Goal: Information Seeking & Learning: Learn about a topic

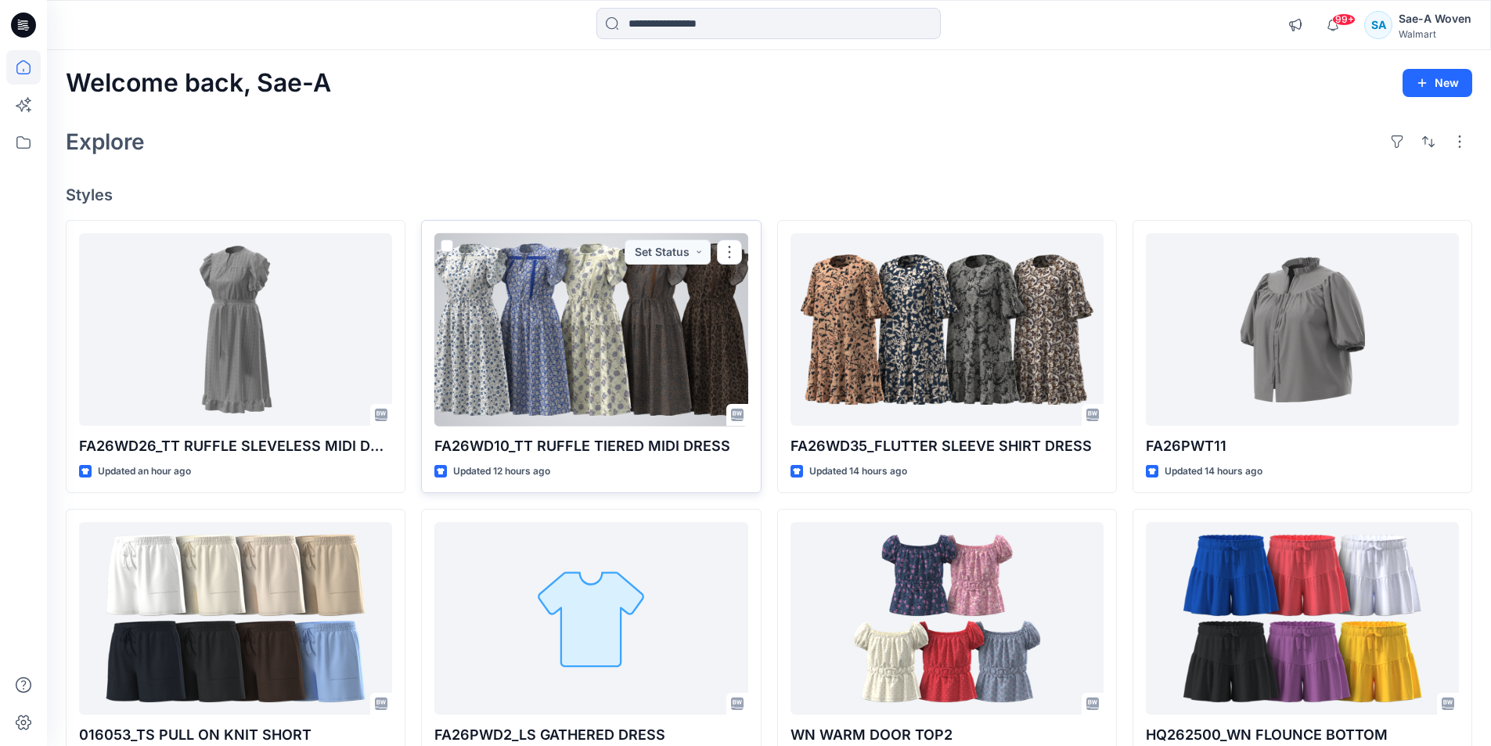
click at [571, 381] on div at bounding box center [590, 329] width 313 height 193
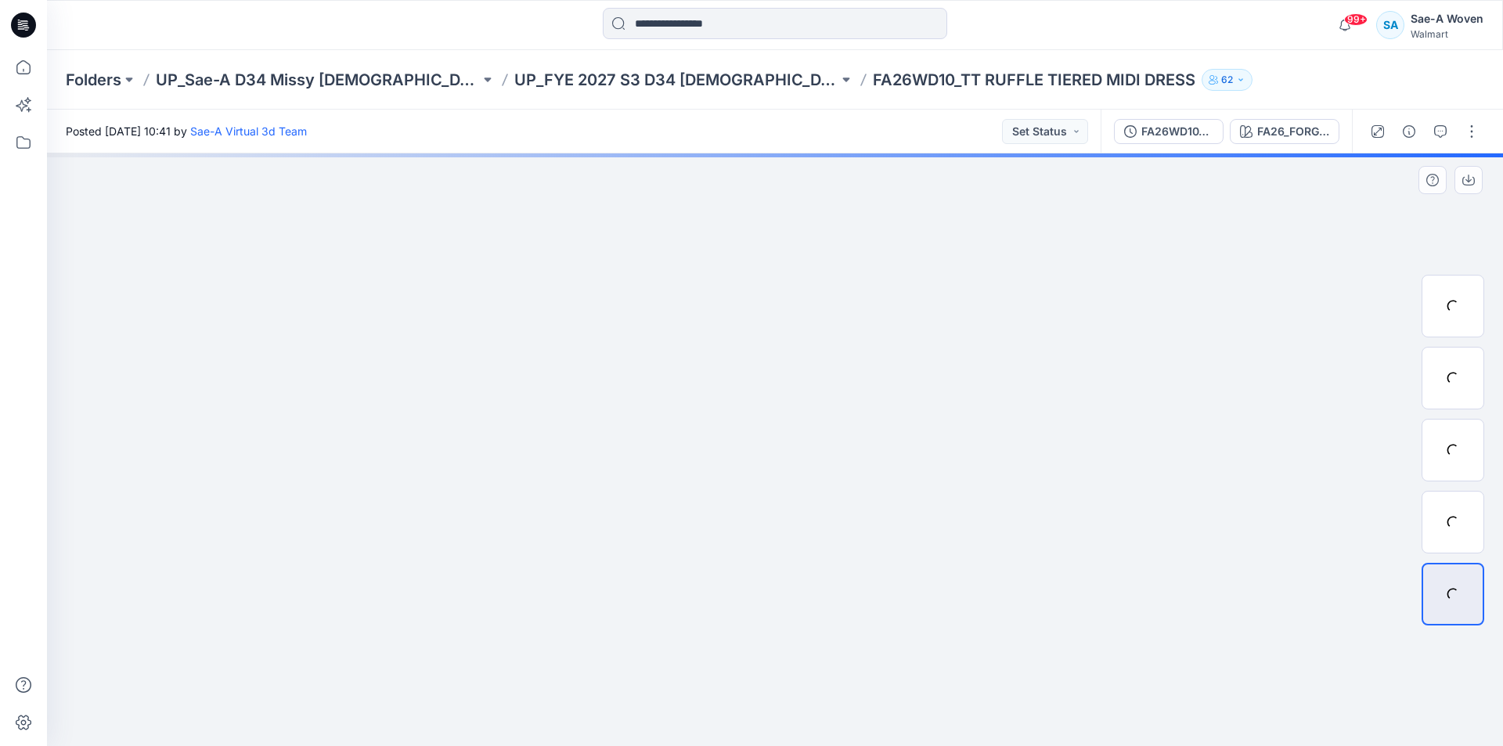
click at [1201, 394] on div at bounding box center [775, 449] width 1456 height 593
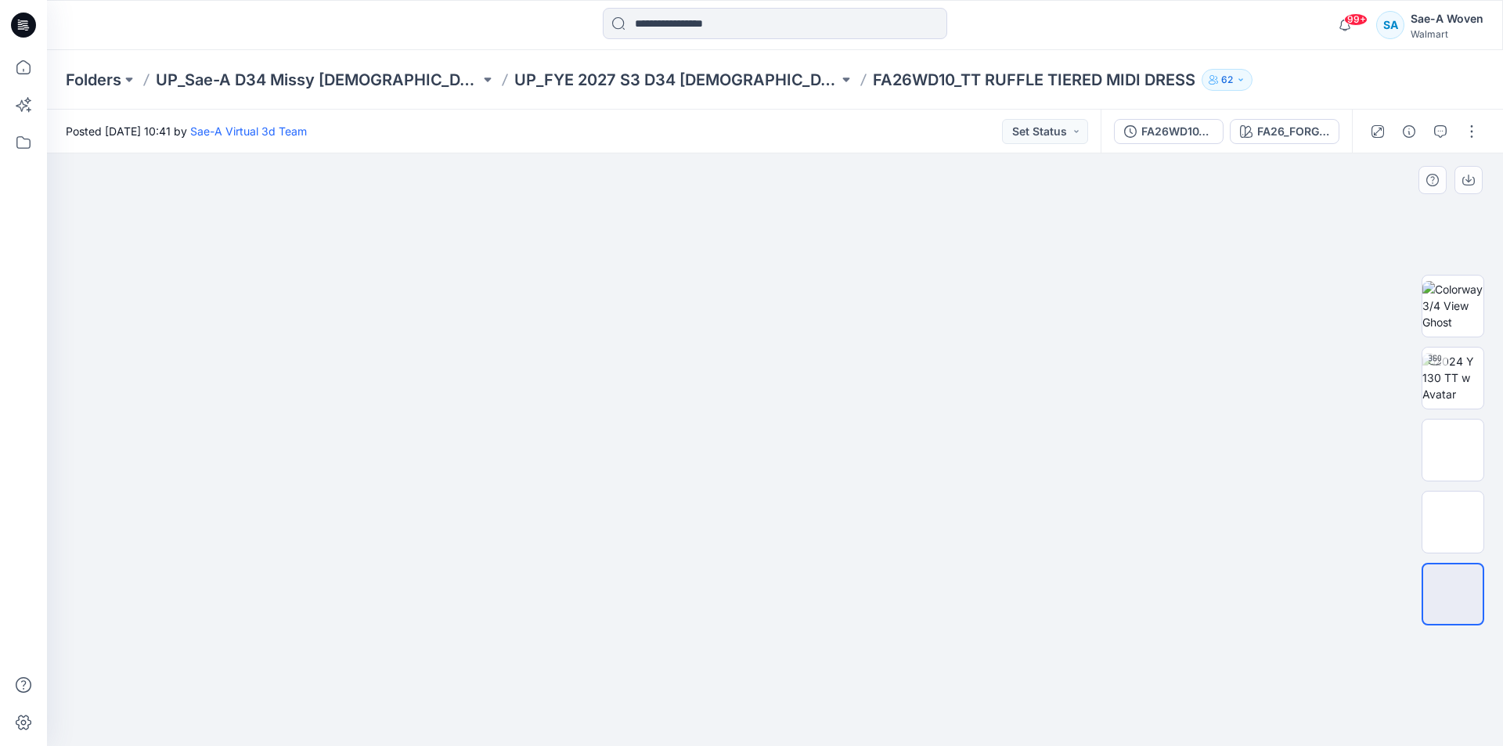
click at [1307, 417] on div at bounding box center [775, 449] width 1456 height 593
click at [622, 81] on p "UP_FYE 2027 S3 D34 [DEMOGRAPHIC_DATA] Dresses" at bounding box center [676, 80] width 324 height 22
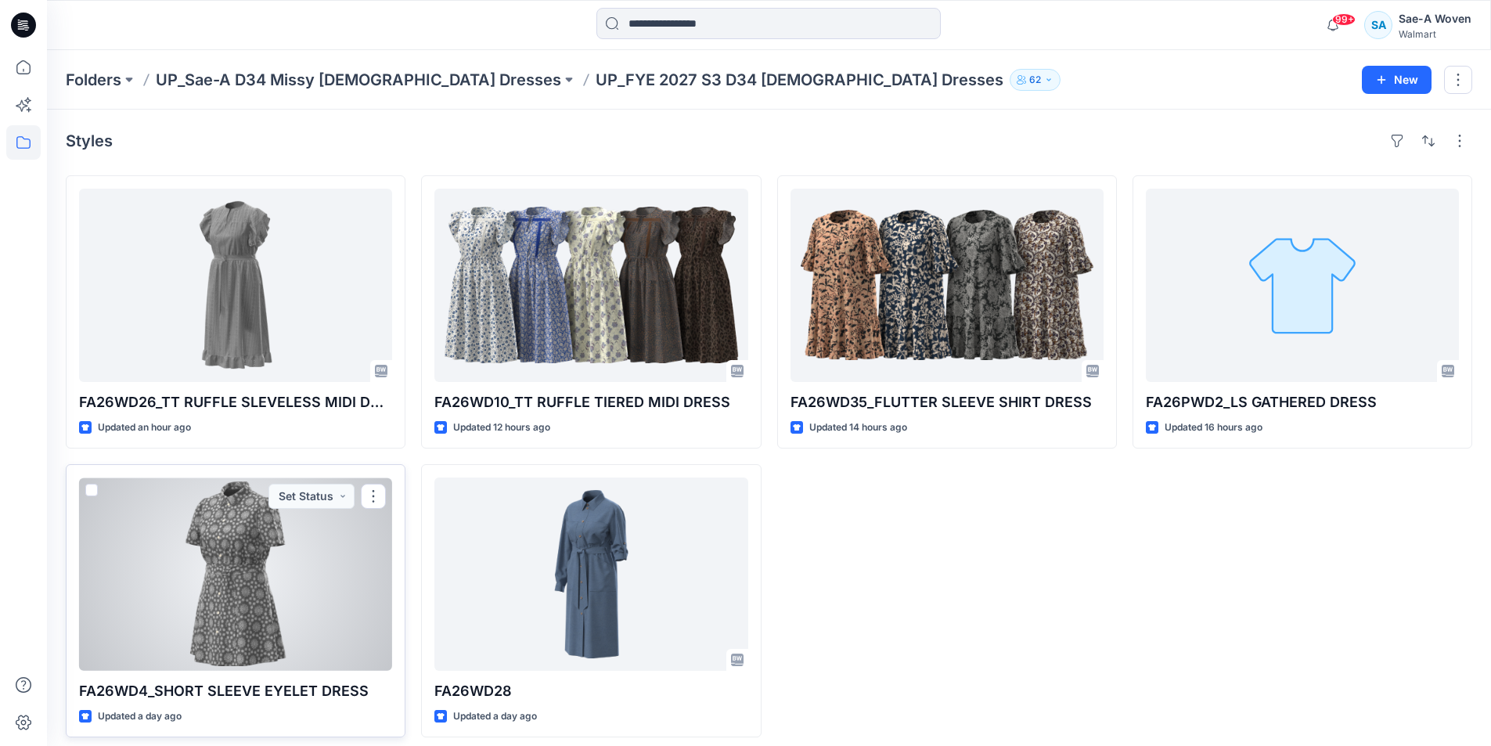
click at [207, 622] on div at bounding box center [235, 573] width 313 height 193
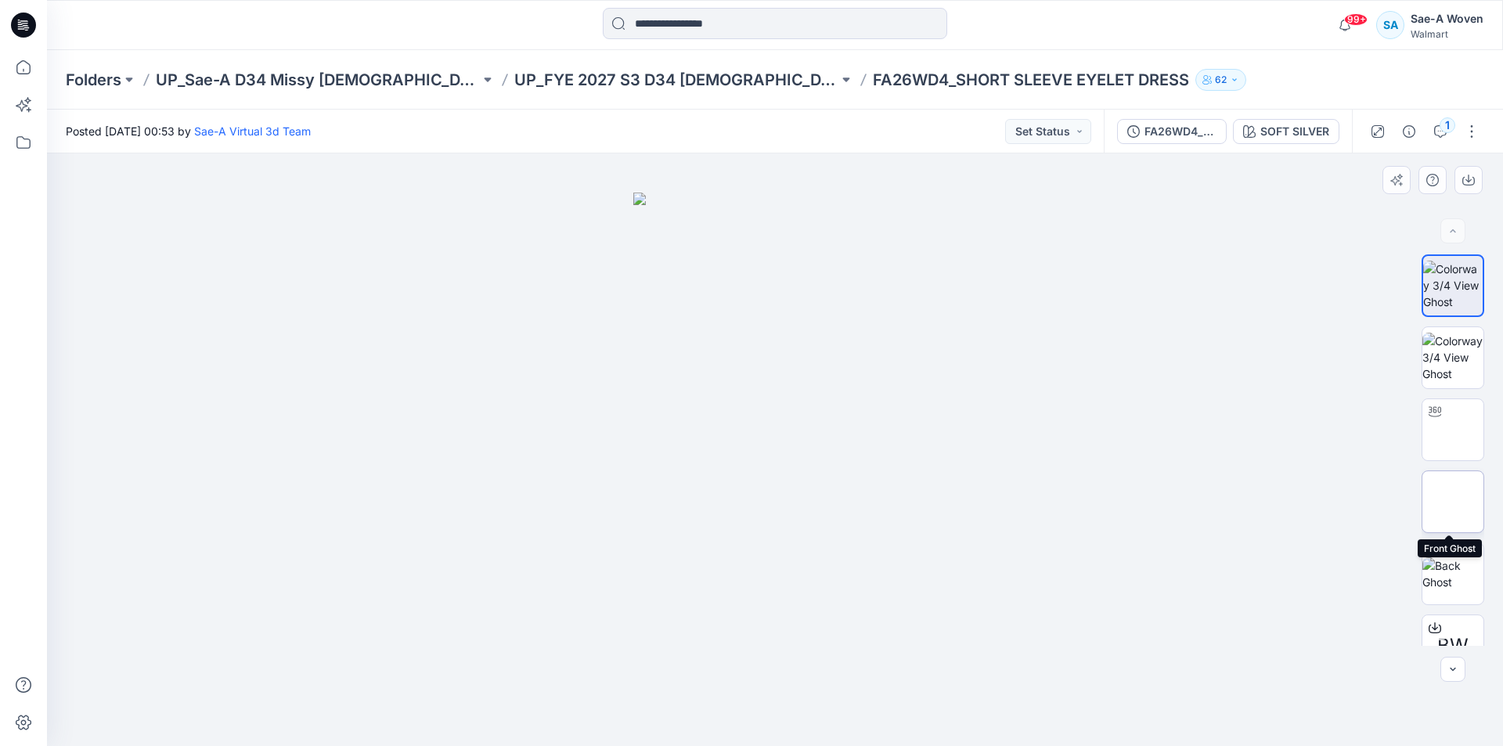
click at [1453, 502] on img at bounding box center [1453, 502] width 0 height 0
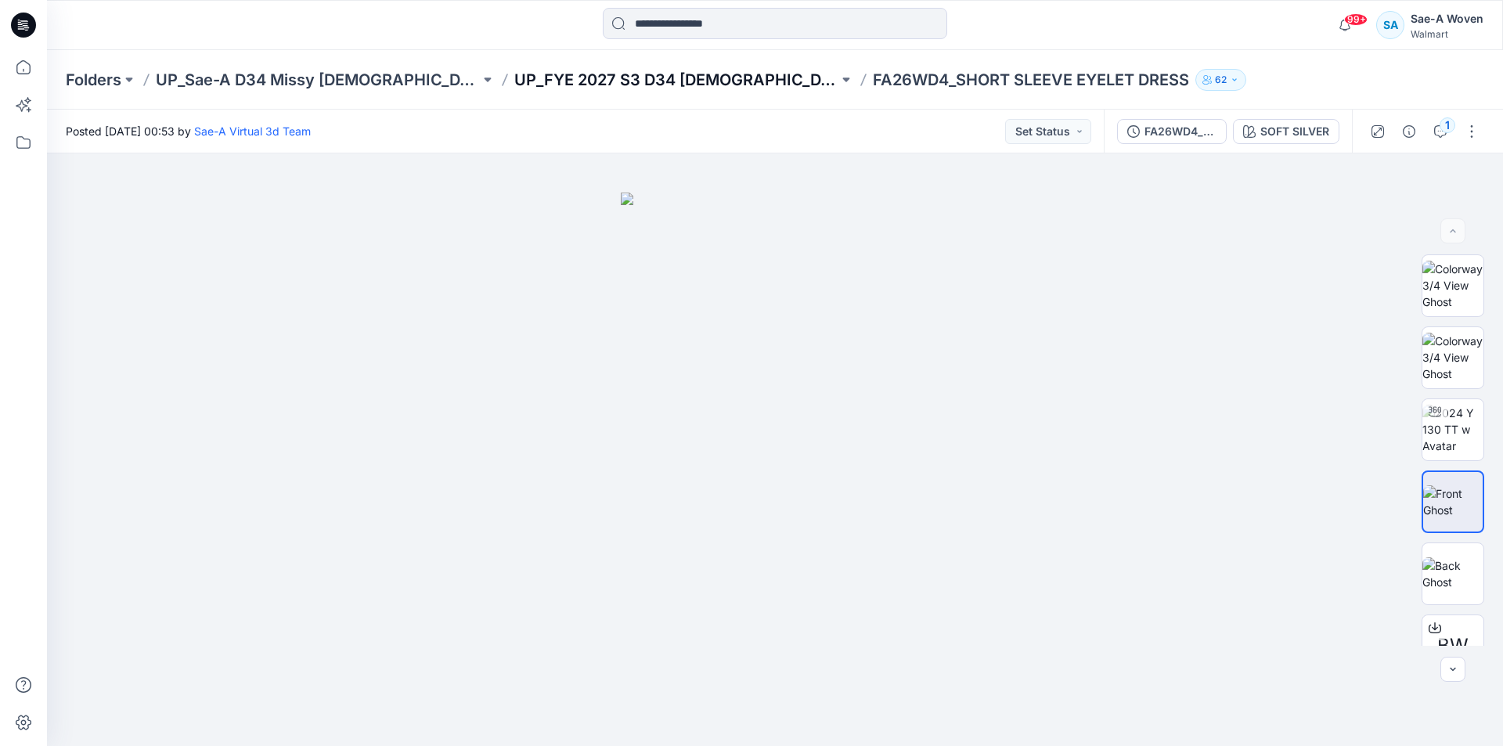
click at [697, 84] on p "UP_FYE 2027 S3 D34 [DEMOGRAPHIC_DATA] Dresses" at bounding box center [676, 80] width 324 height 22
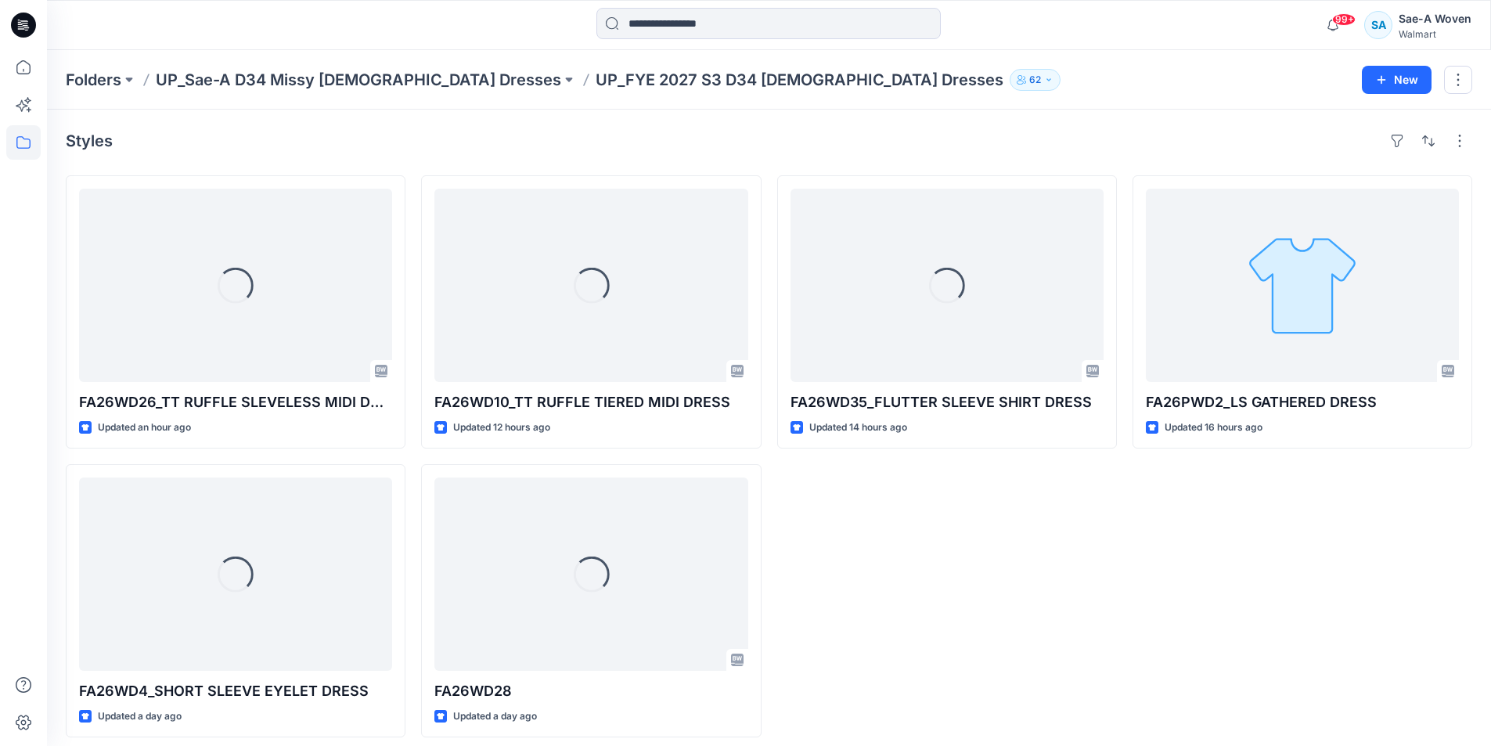
click at [1013, 640] on div "Loading... FA26WD35_FLUTTER SLEEVE SHIRT DRESS Updated 14 hours ago" at bounding box center [947, 456] width 340 height 562
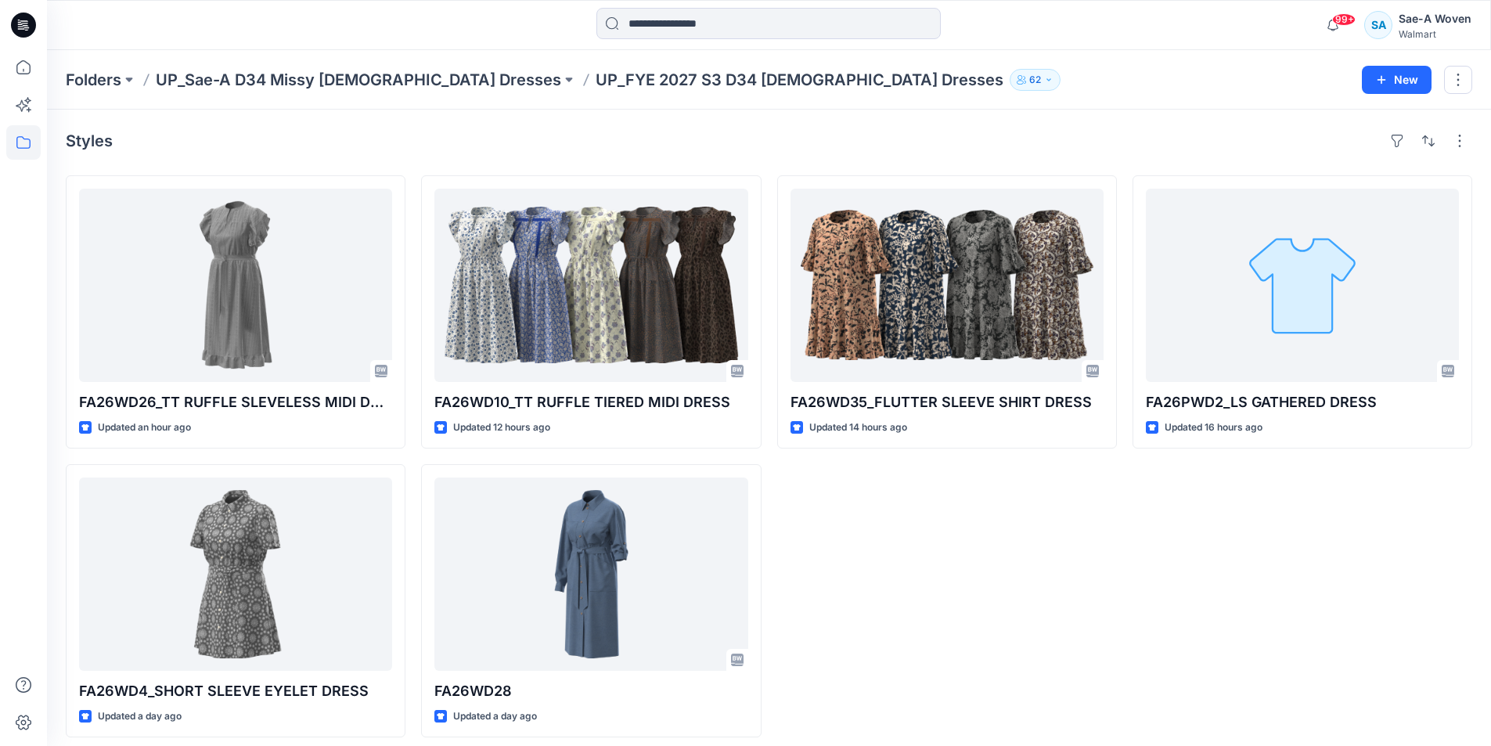
click at [975, 603] on div "FA26WD35_FLUTTER SLEEVE SHIRT DRESS Updated 14 hours ago" at bounding box center [947, 456] width 340 height 562
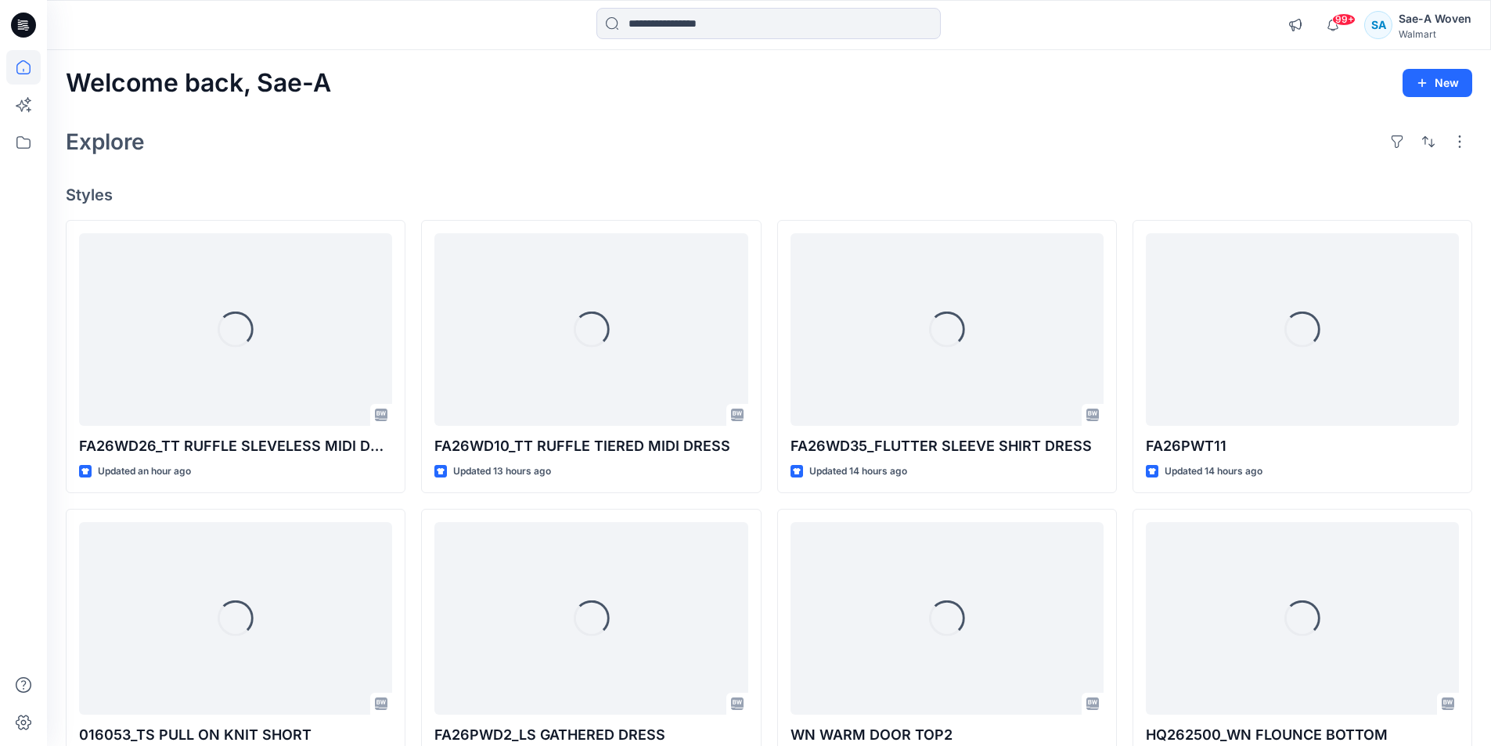
click at [843, 149] on div "Explore" at bounding box center [769, 142] width 1407 height 38
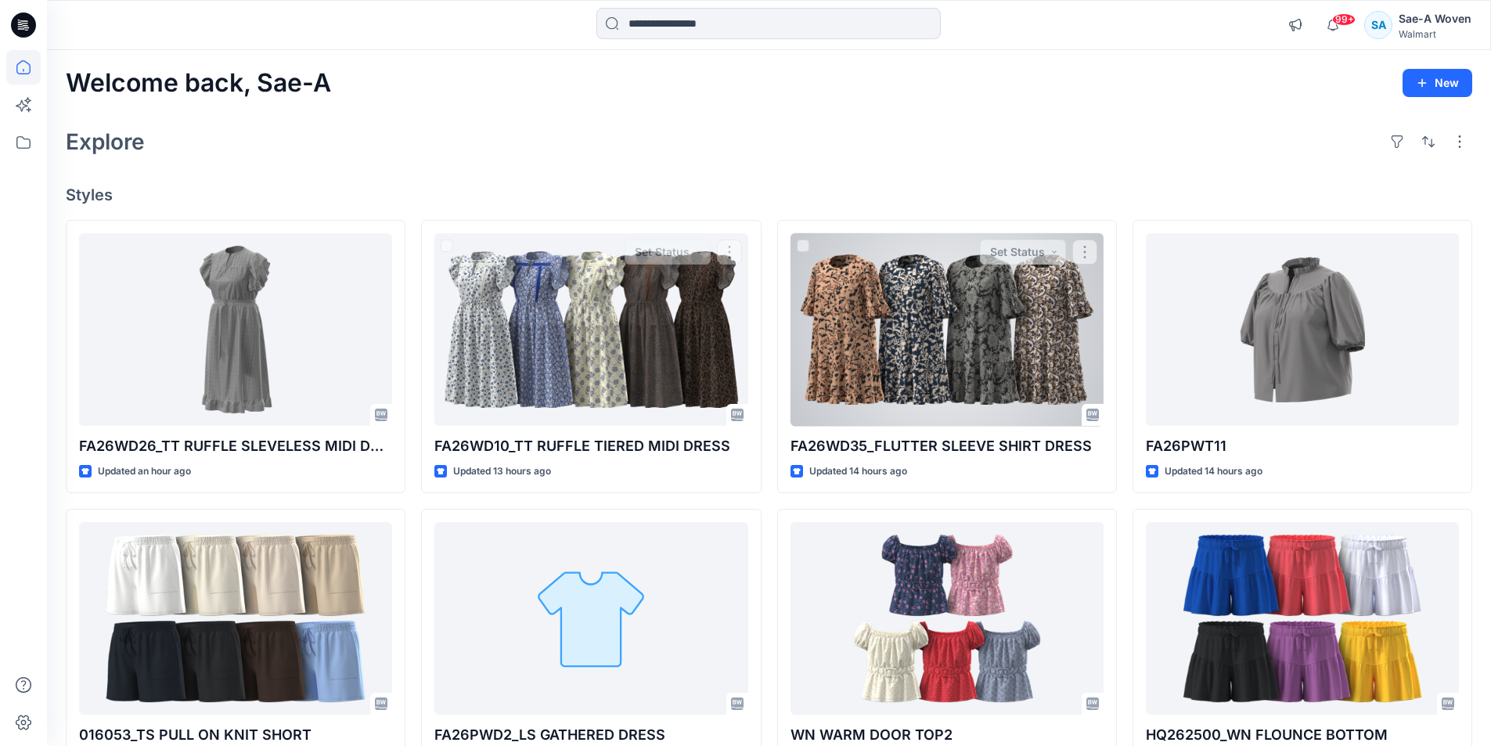
click at [977, 354] on div at bounding box center [947, 329] width 313 height 193
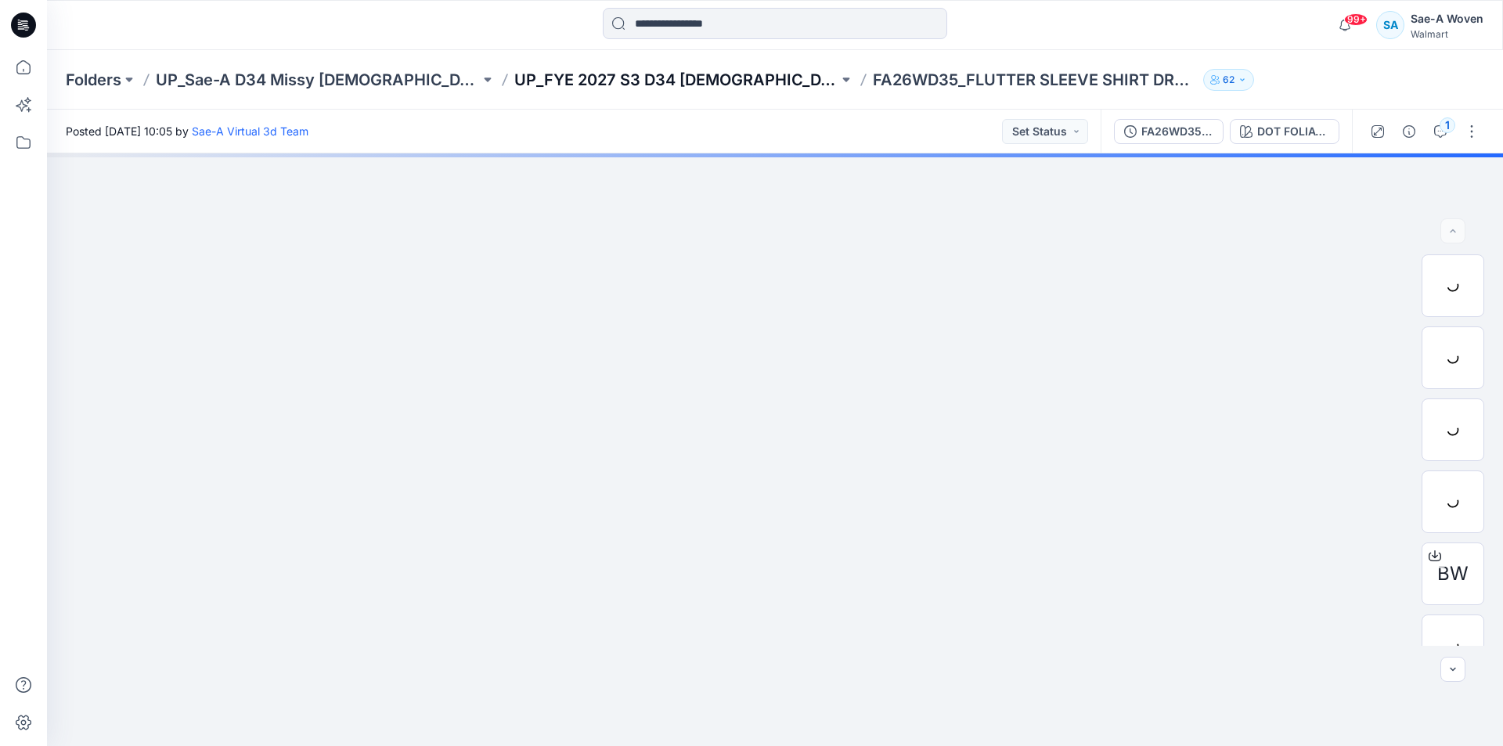
click at [673, 69] on p "UP_FYE 2027 S3 D34 [DEMOGRAPHIC_DATA] Dresses" at bounding box center [676, 80] width 324 height 22
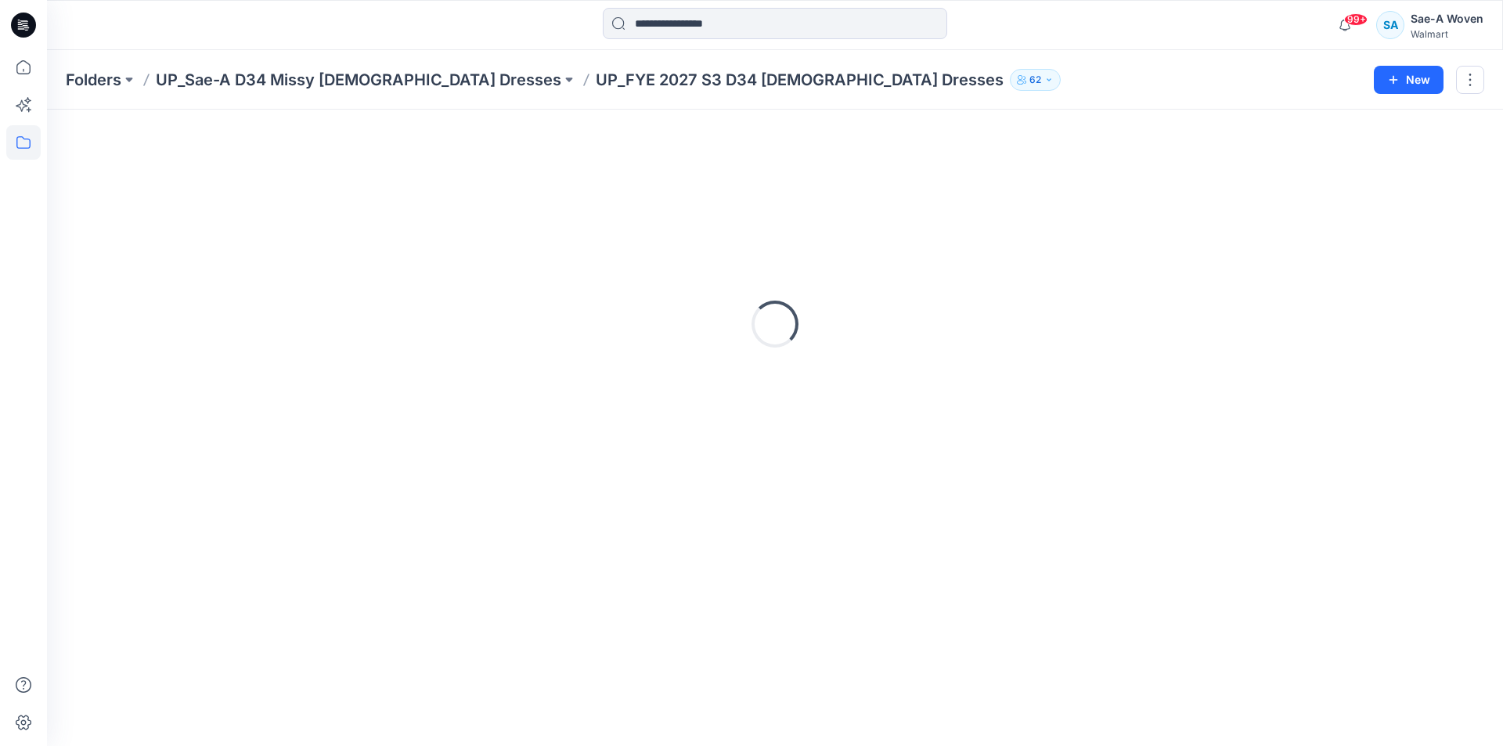
click at [629, 81] on p "UP_FYE 2027 S3 D34 [DEMOGRAPHIC_DATA] Dresses" at bounding box center [800, 80] width 408 height 22
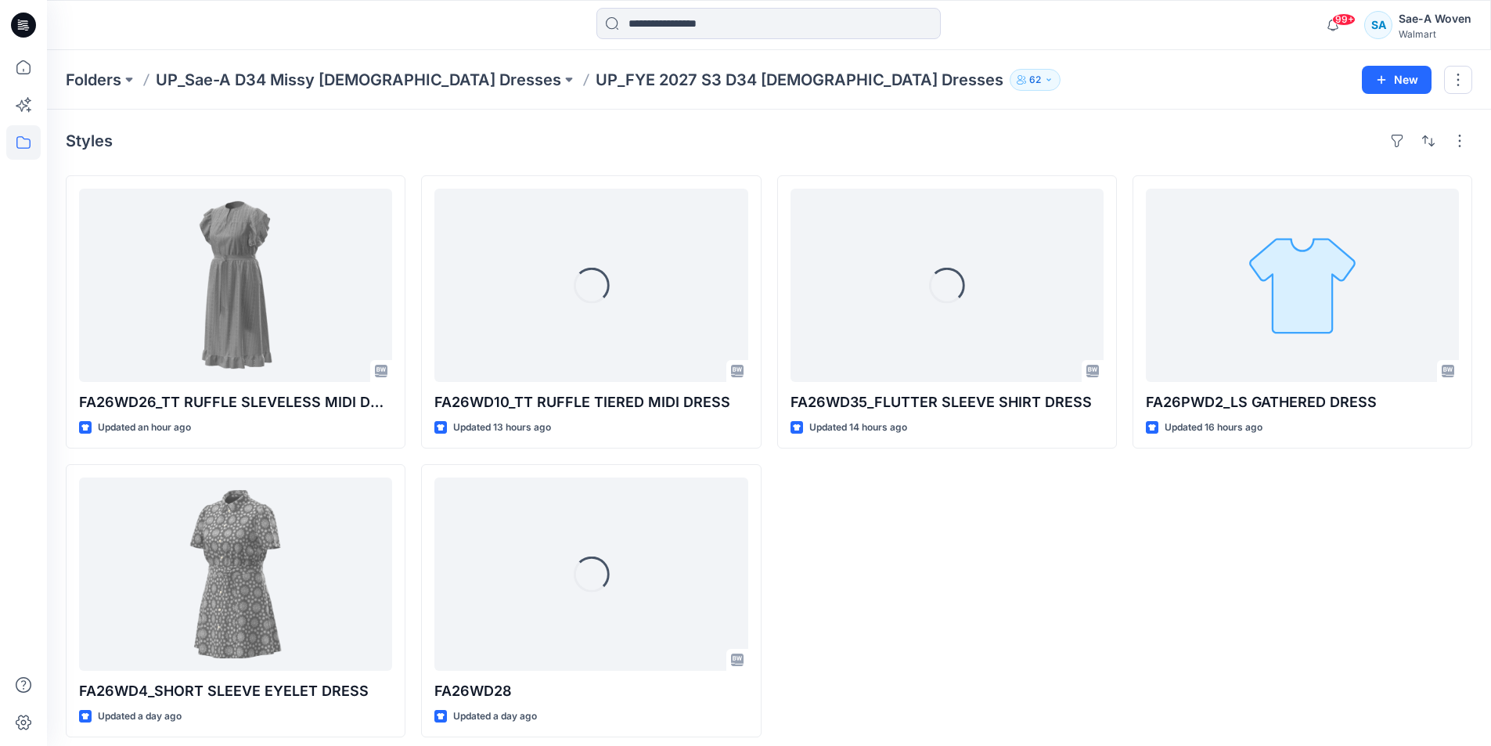
click at [989, 648] on div "Loading... FA26WD35_FLUTTER SLEEVE SHIRT DRESS Updated 14 hours ago" at bounding box center [947, 456] width 340 height 562
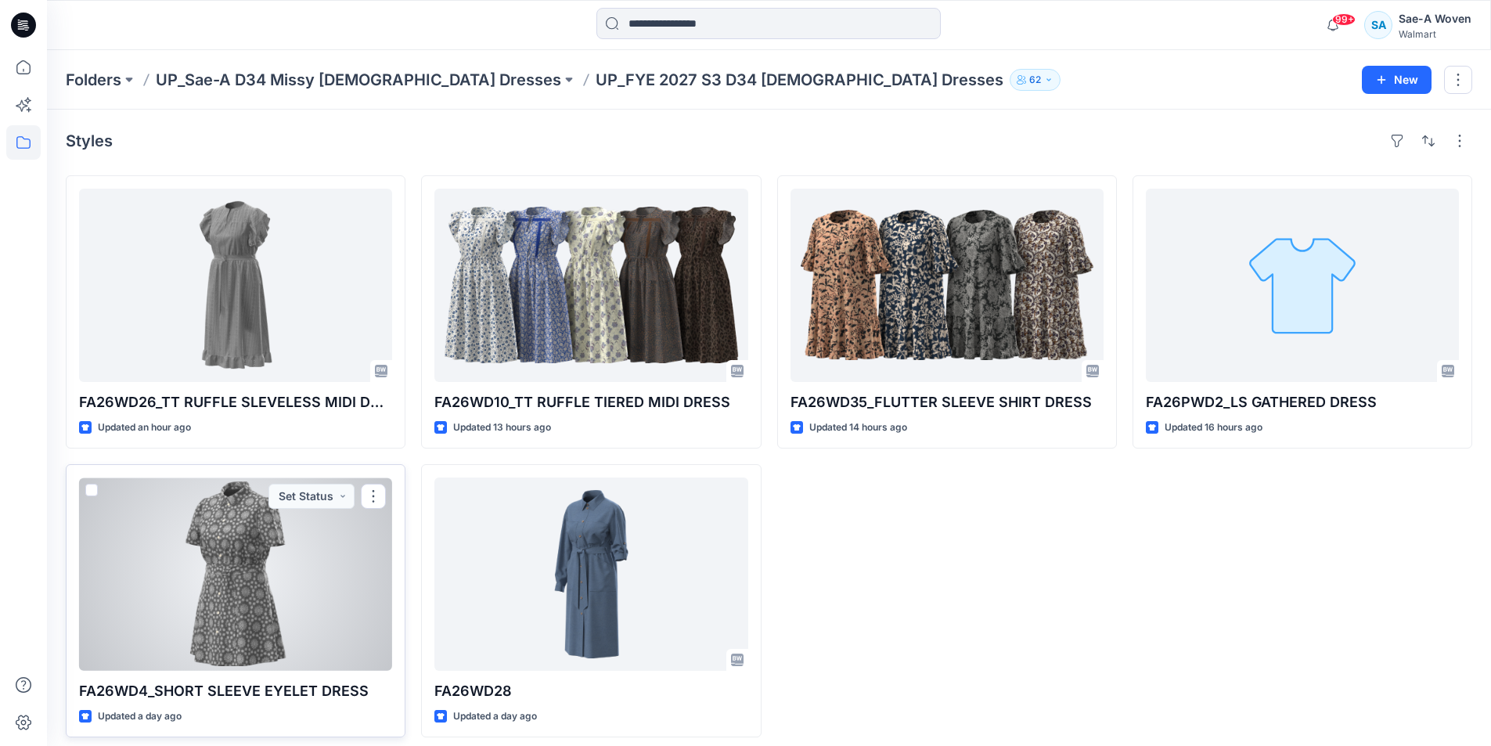
click at [260, 584] on div at bounding box center [235, 573] width 313 height 193
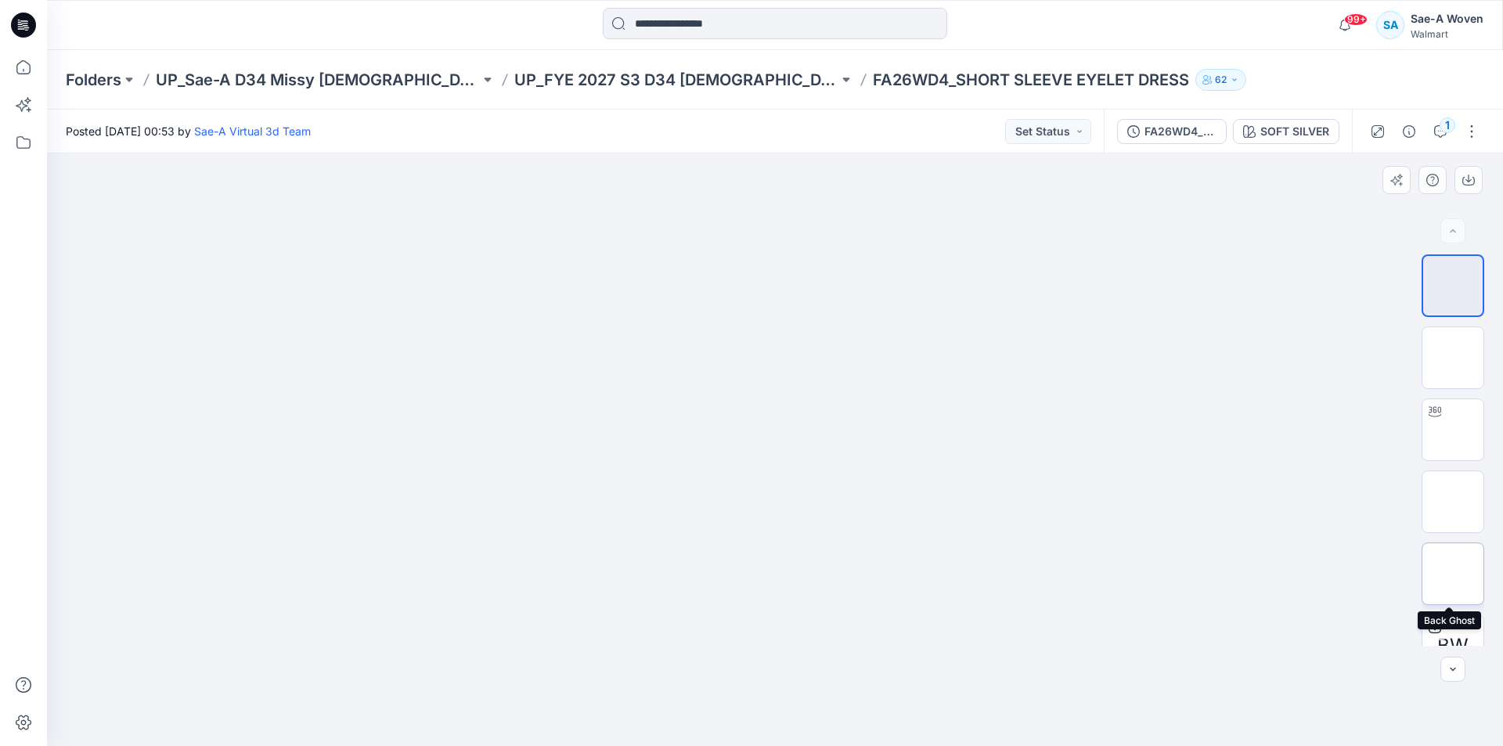
click at [1453, 574] on img at bounding box center [1453, 574] width 0 height 0
click at [587, 74] on p "UP_FYE 2027 S3 D34 [DEMOGRAPHIC_DATA] Dresses" at bounding box center [676, 80] width 324 height 22
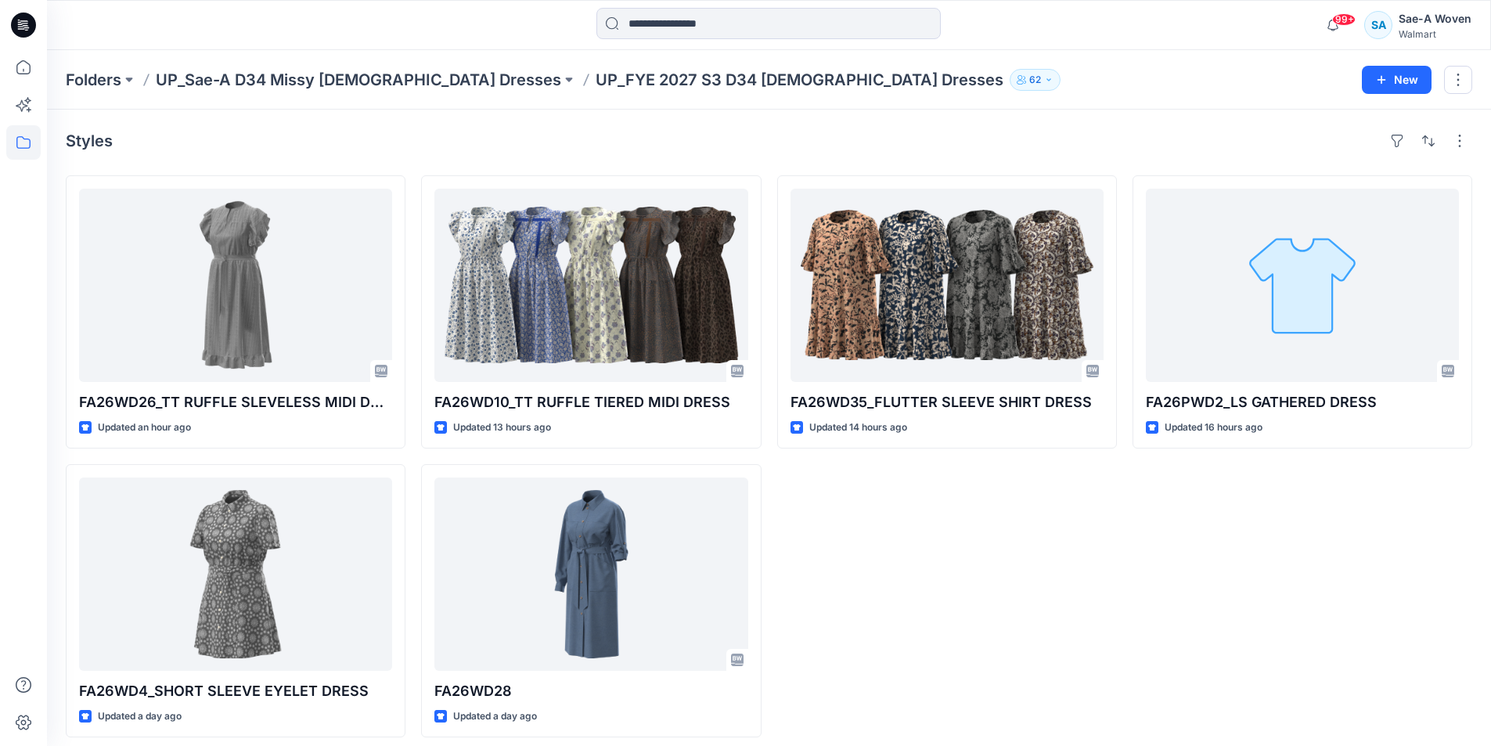
click at [1183, 581] on div "FA26PWD2_LS GATHERED DRESS Updated 16 hours ago" at bounding box center [1303, 456] width 340 height 562
click at [998, 629] on div "FA26WD35_FLUTTER SLEEVE SHIRT DRESS Updated 14 hours ago" at bounding box center [947, 456] width 340 height 562
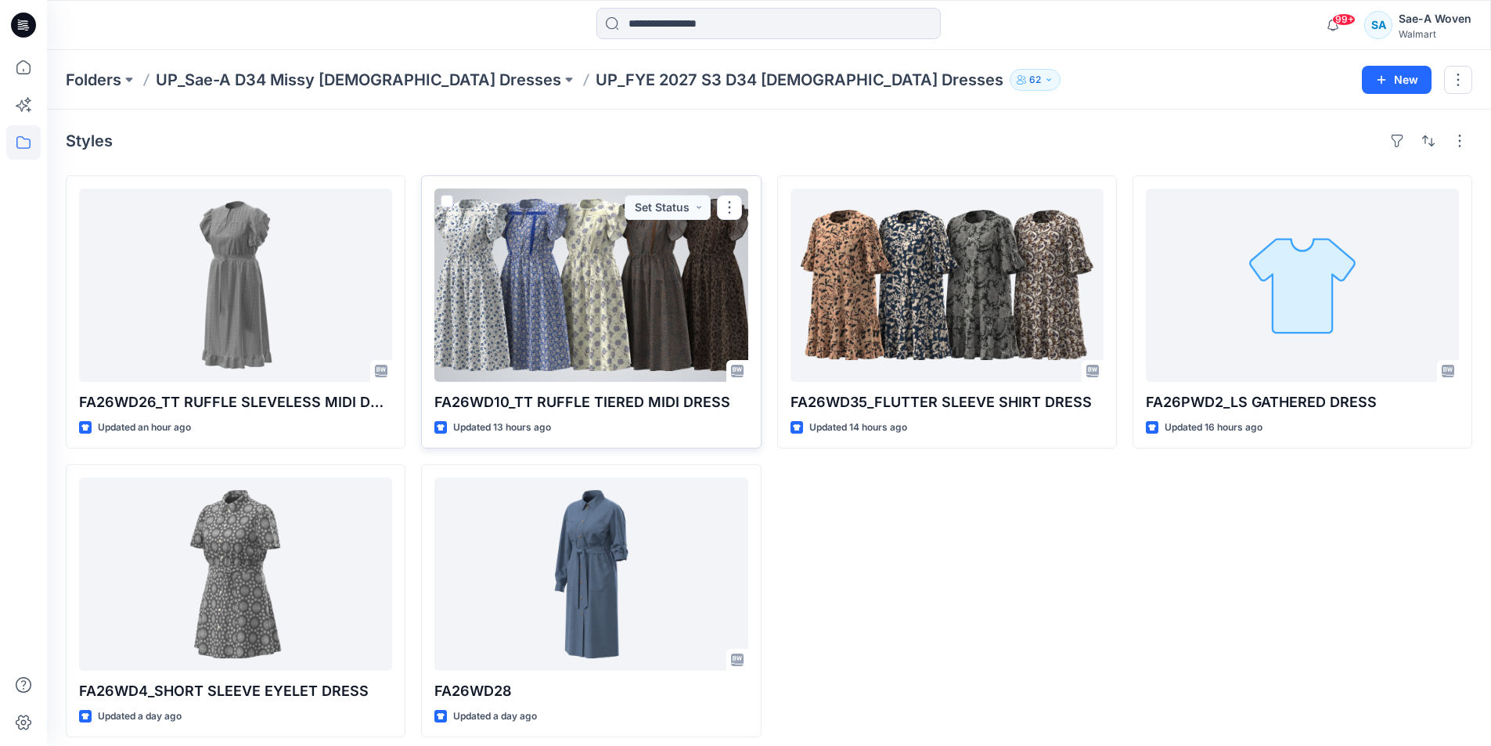
click at [547, 308] on div at bounding box center [590, 285] width 313 height 193
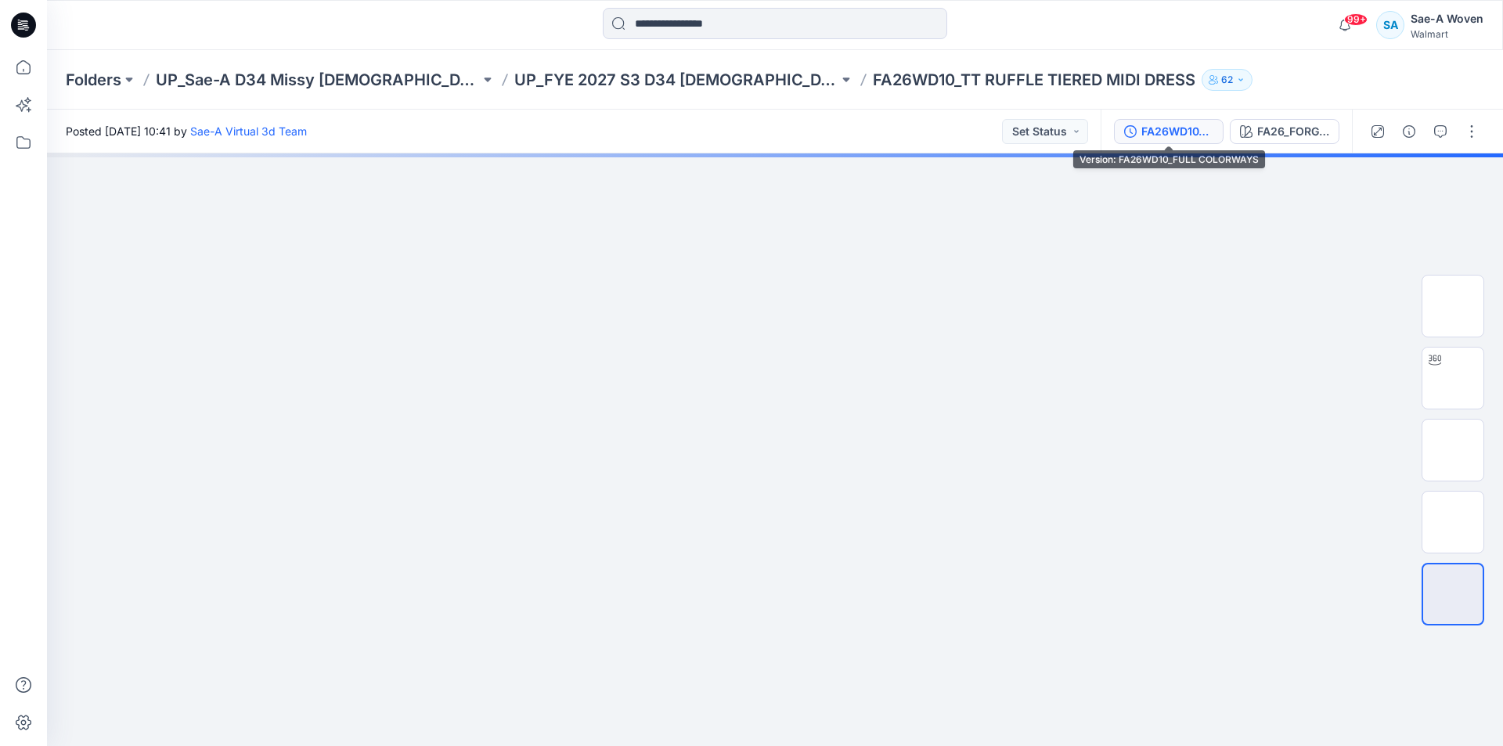
click at [1177, 134] on div "FA26WD10_FULL COLORWAYS" at bounding box center [1177, 131] width 72 height 17
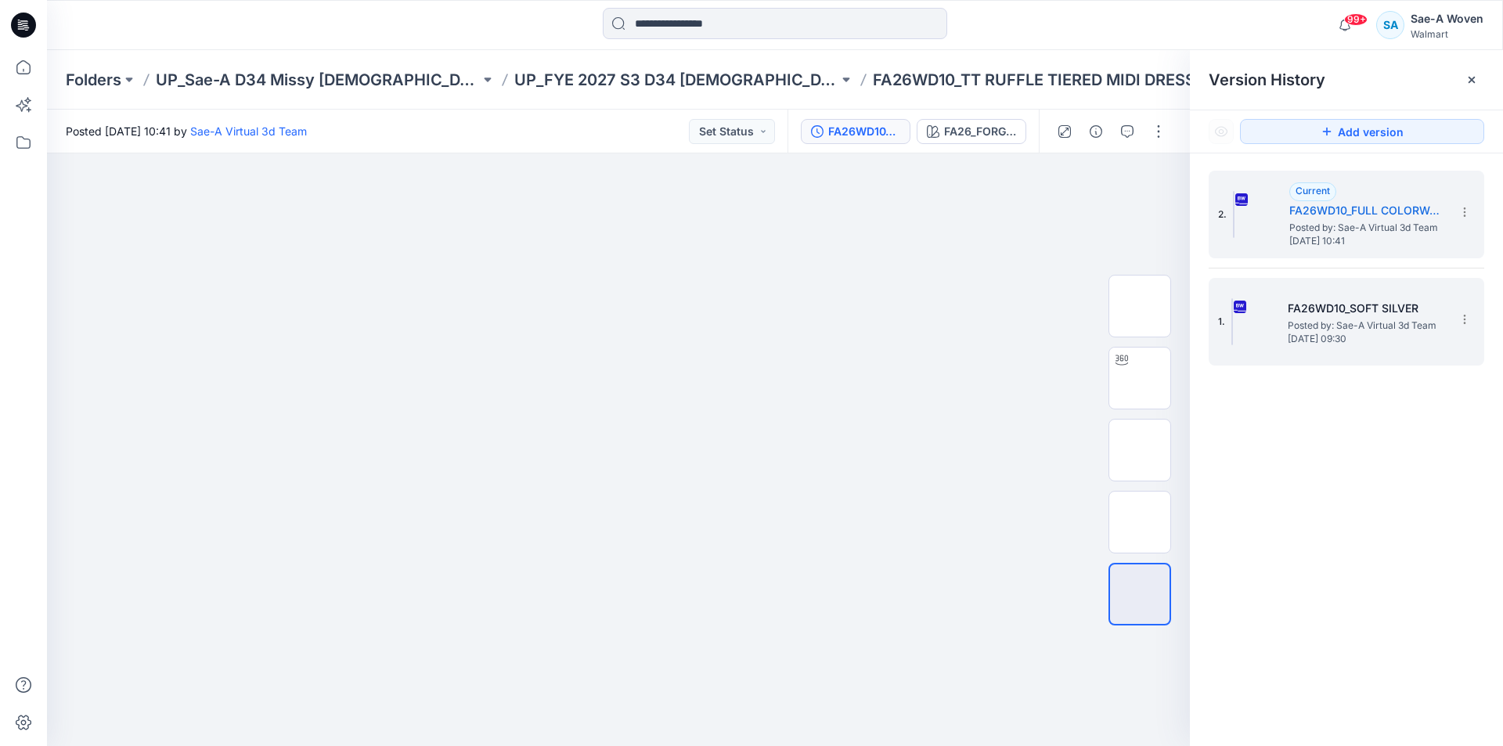
click at [1349, 344] on span "[DATE] 09:30" at bounding box center [1366, 338] width 157 height 11
click at [1403, 232] on span "Posted by: Sae-A Virtual 3d Team" at bounding box center [1367, 228] width 157 height 16
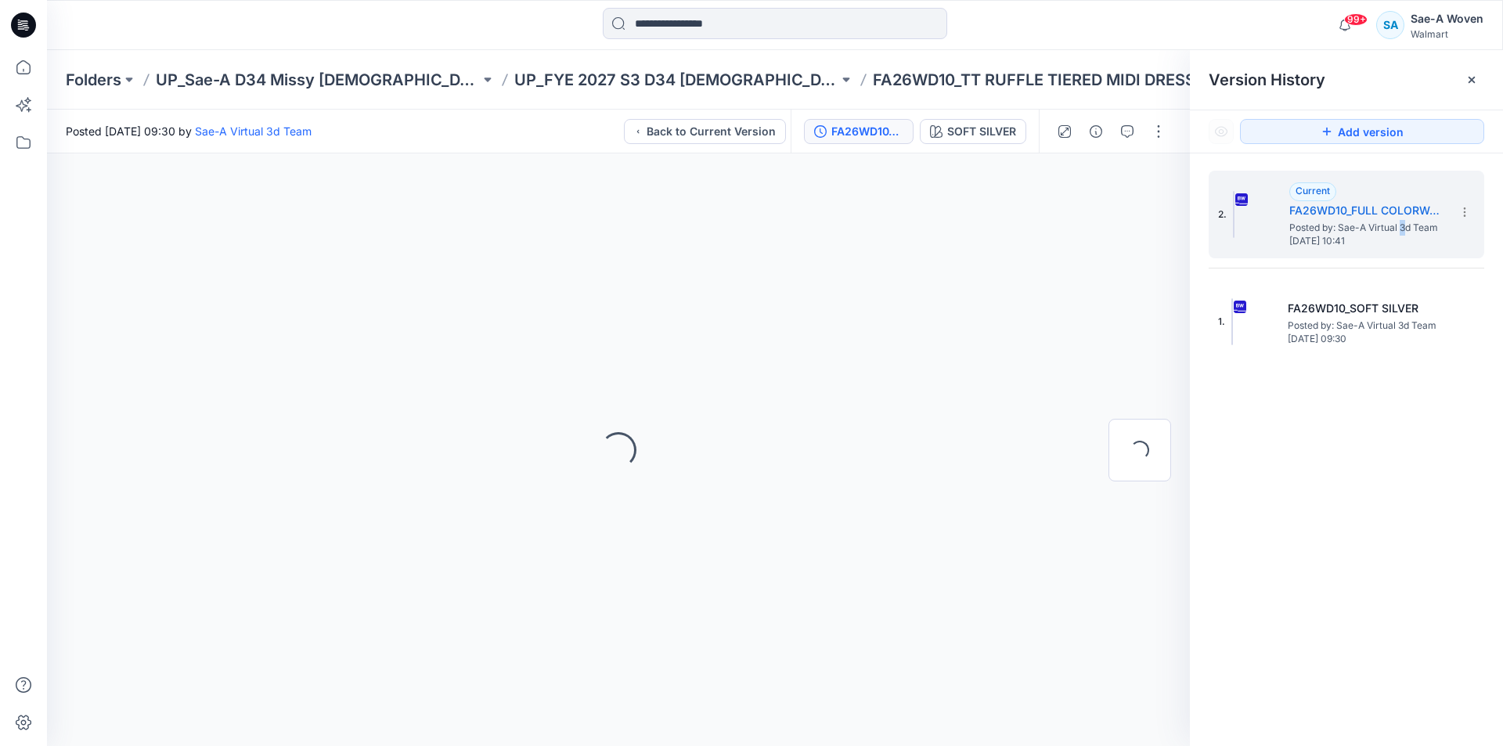
click at [1473, 79] on icon at bounding box center [1471, 80] width 13 height 13
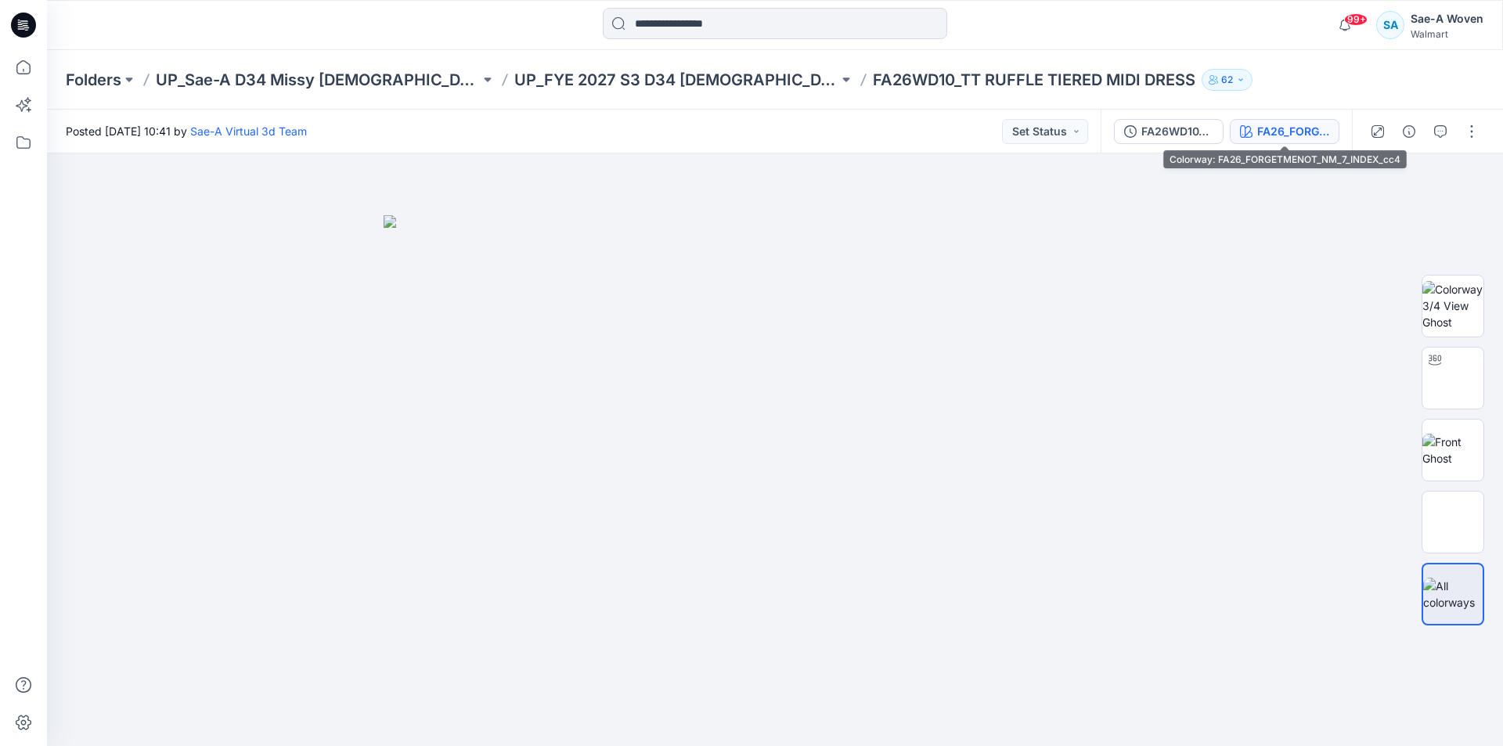
click at [1291, 132] on div "FA26_FORGETMENOT_NM_7_INDEX_cc4" at bounding box center [1293, 131] width 72 height 17
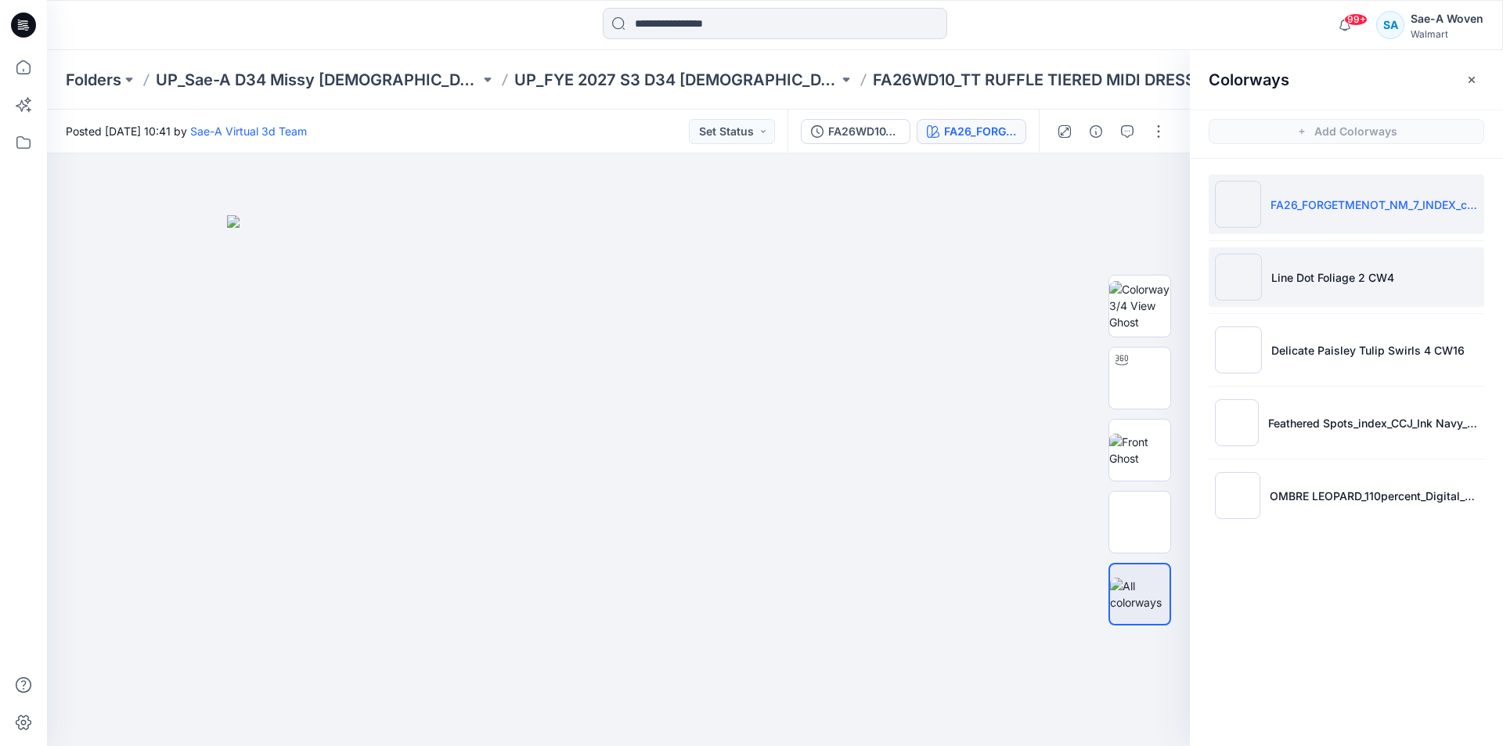
click at [1350, 282] on p "Line Dot Foliage 2 CW4" at bounding box center [1332, 277] width 123 height 16
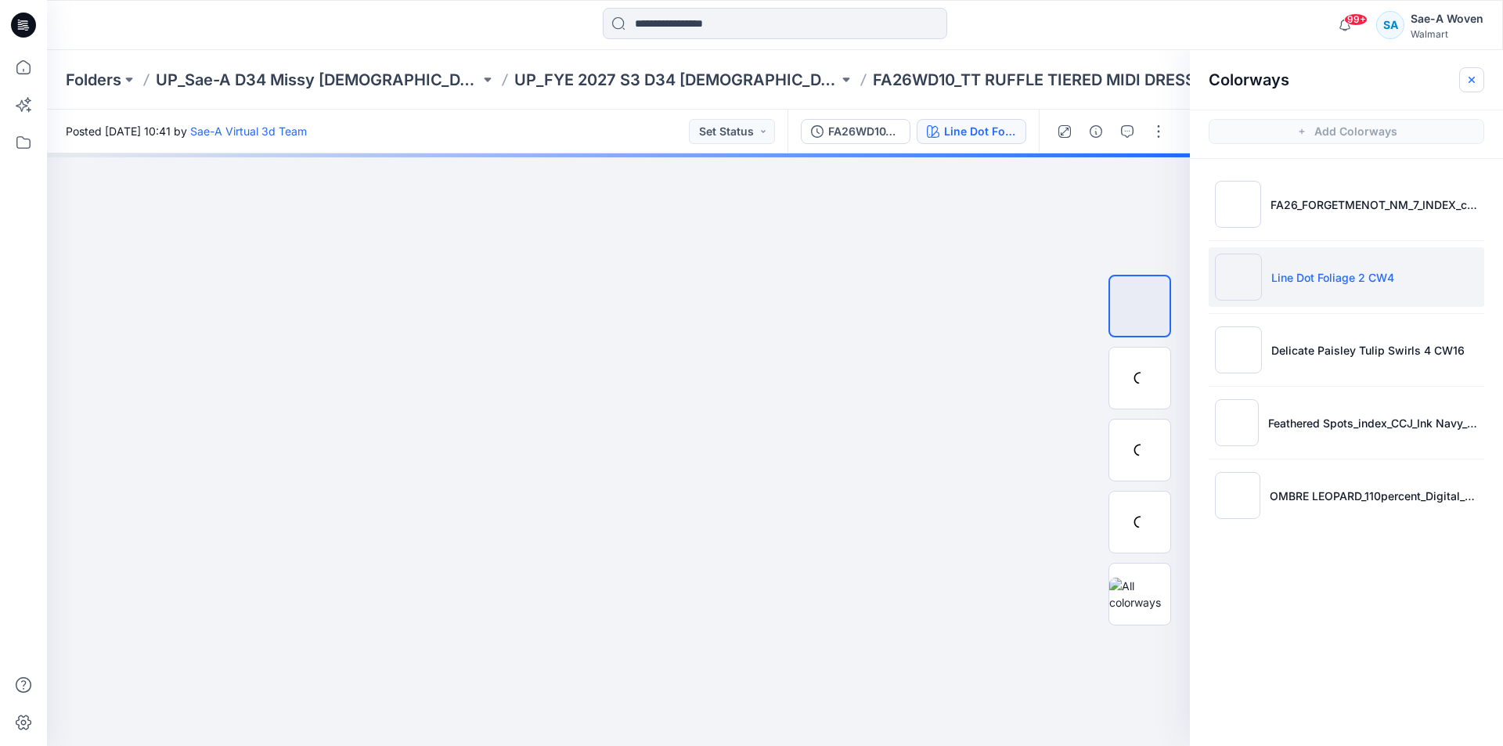
click at [1472, 82] on icon "button" at bounding box center [1471, 80] width 13 height 13
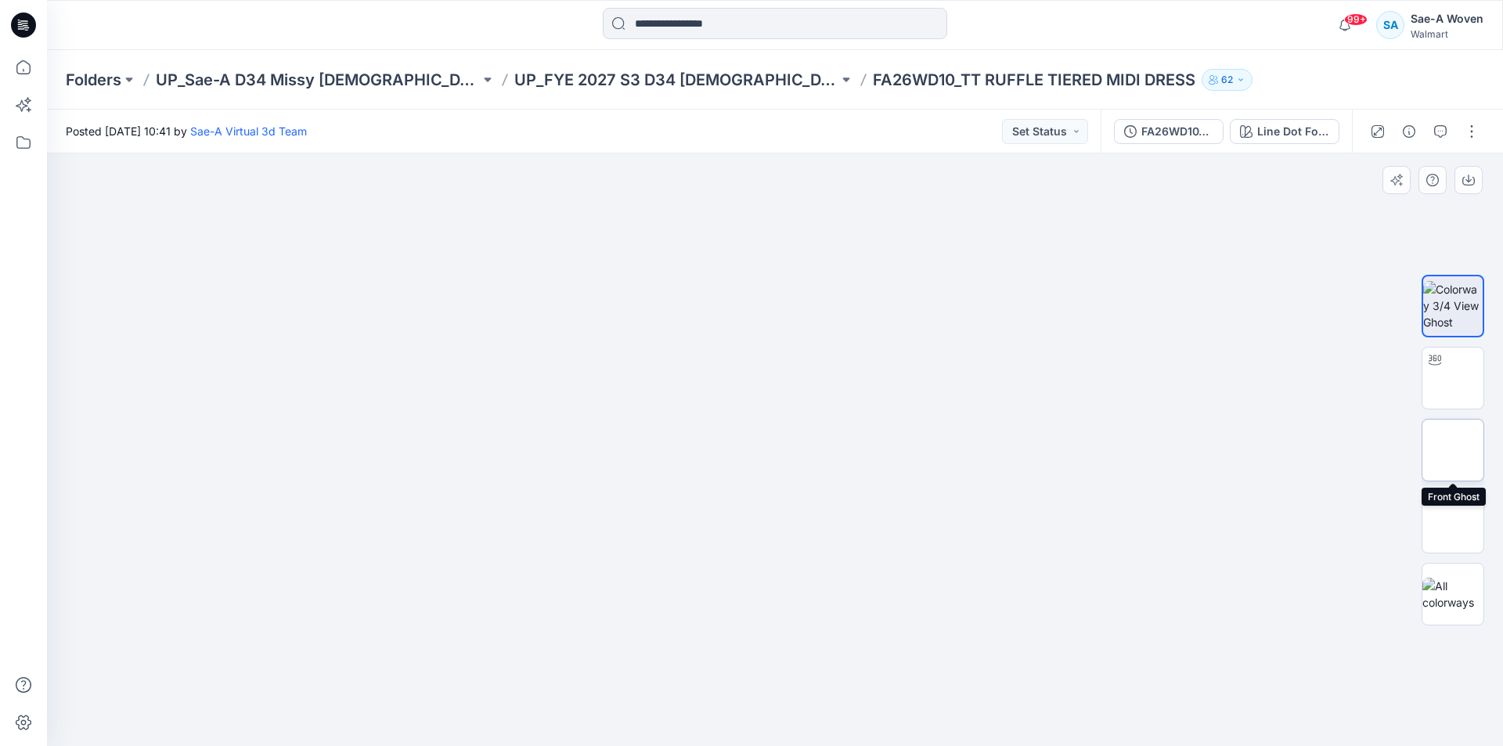
click at [1453, 450] on img at bounding box center [1453, 450] width 0 height 0
click at [1191, 459] on div at bounding box center [775, 449] width 1456 height 593
click at [692, 67] on div "Folders UP_Sae-A D34 Missy Ladies Dresses UP_FYE 2027 S3 D34 Ladies Dresses FA2…" at bounding box center [775, 79] width 1456 height 59
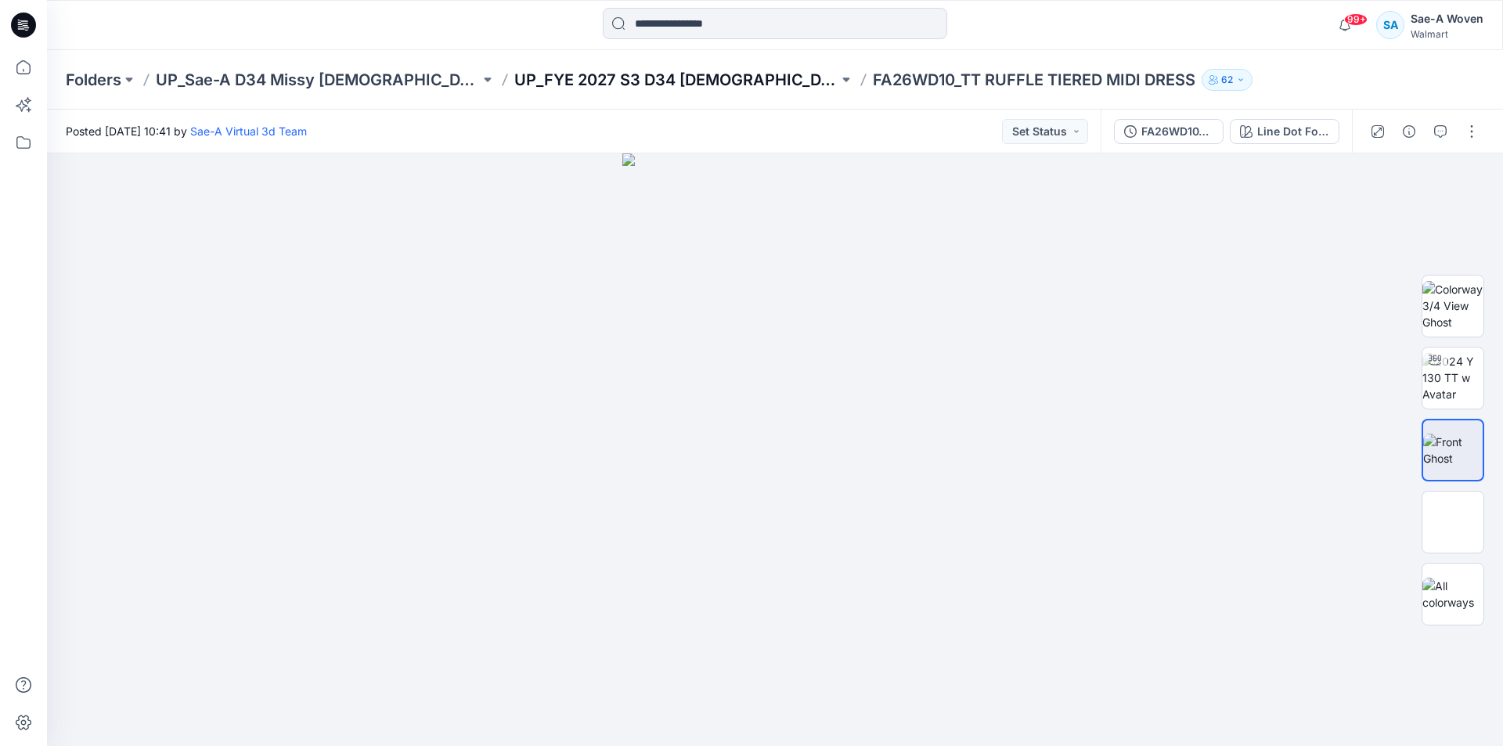
click at [665, 75] on p "UP_FYE 2027 S3 D34 [DEMOGRAPHIC_DATA] Dresses" at bounding box center [676, 80] width 324 height 22
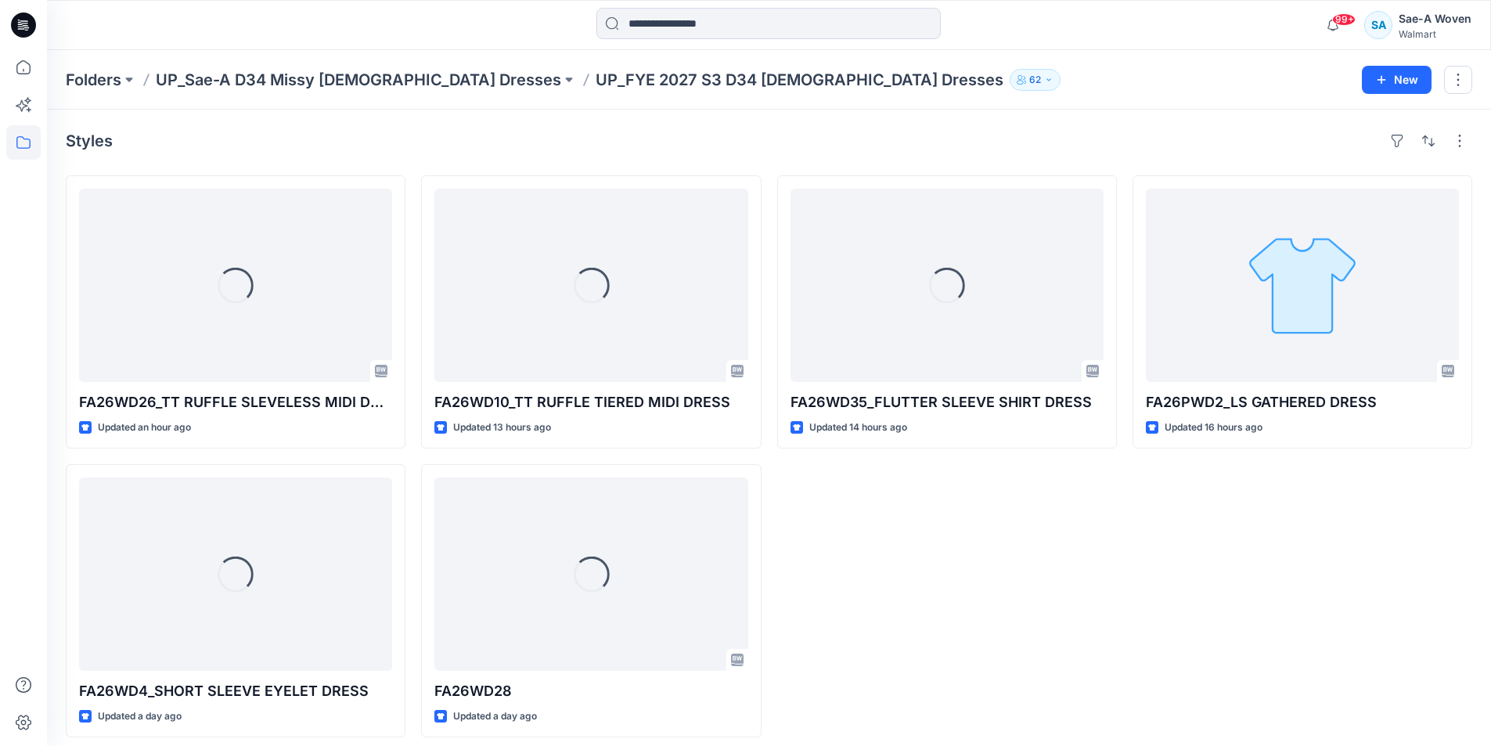
click at [1072, 614] on div "Loading... FA26WD35_FLUTTER SLEEVE SHIRT DRESS Updated 14 hours ago" at bounding box center [947, 456] width 340 height 562
click at [1082, 570] on div "Loading... FA26WD35_FLUTTER SLEEVE SHIRT DRESS Updated 14 hours ago" at bounding box center [947, 456] width 340 height 562
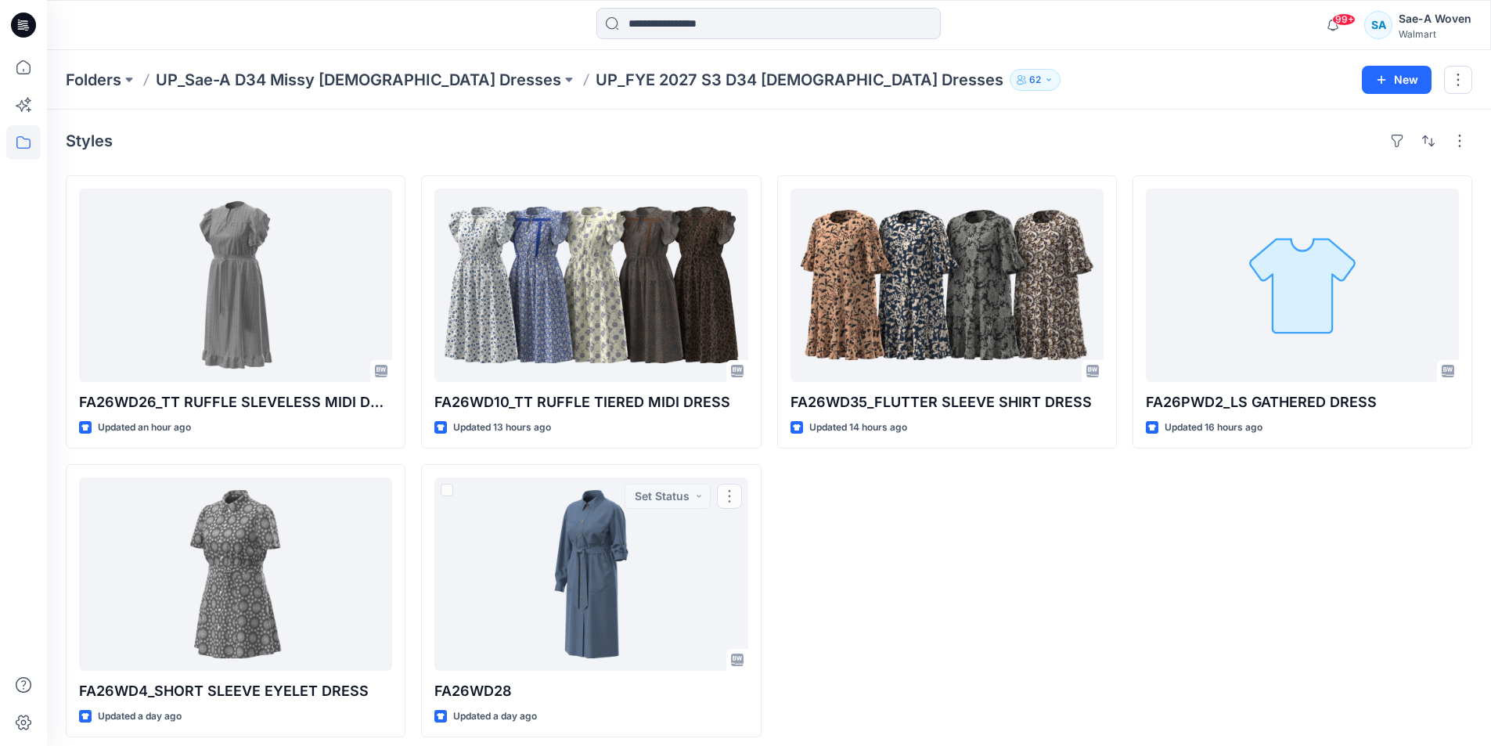
click at [1060, 589] on div "FA26WD35_FLUTTER SLEEVE SHIRT DRESS Updated 14 hours ago" at bounding box center [947, 456] width 340 height 562
click at [982, 661] on div "FA26WD35_FLUTTER SLEEVE SHIRT DRESS Updated 14 hours ago" at bounding box center [947, 456] width 340 height 562
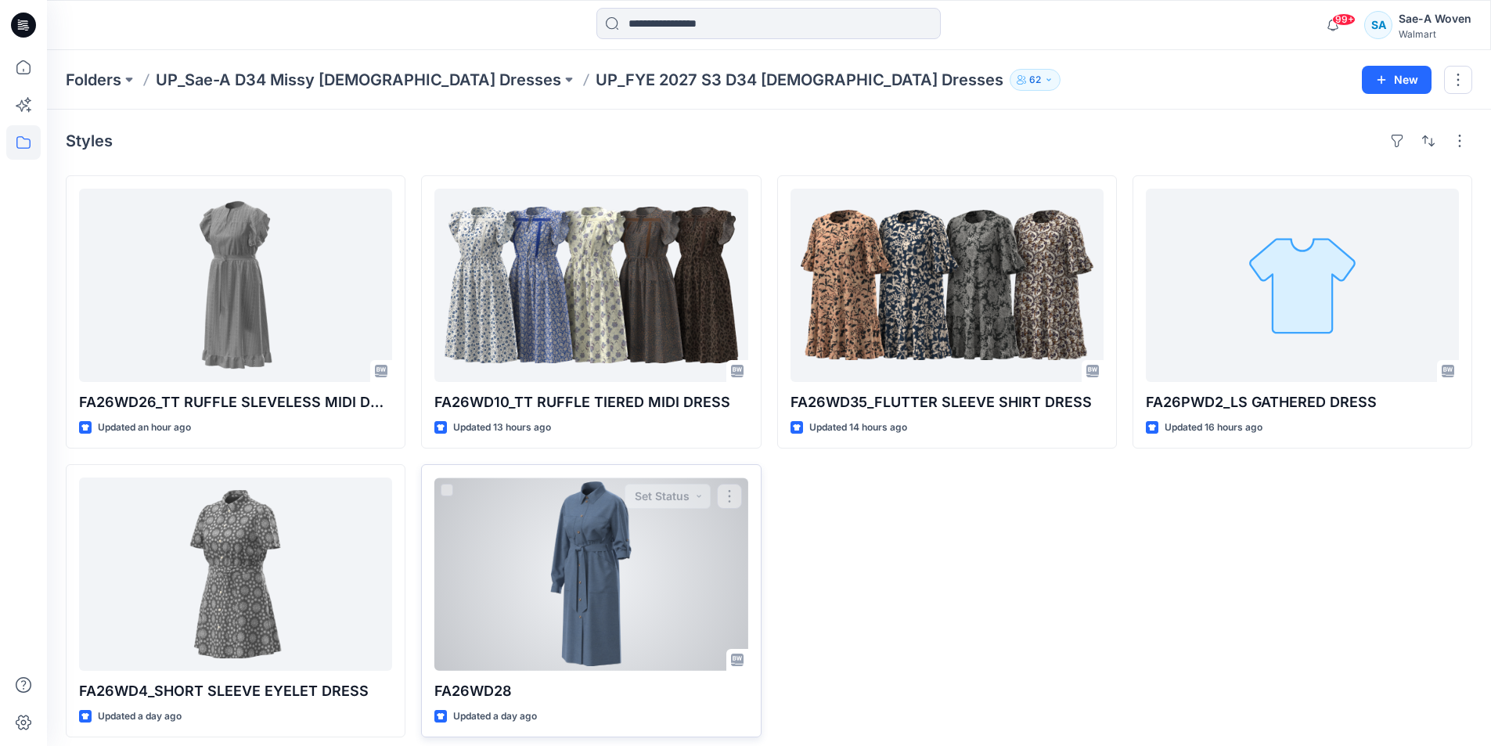
click at [617, 643] on div at bounding box center [590, 573] width 313 height 193
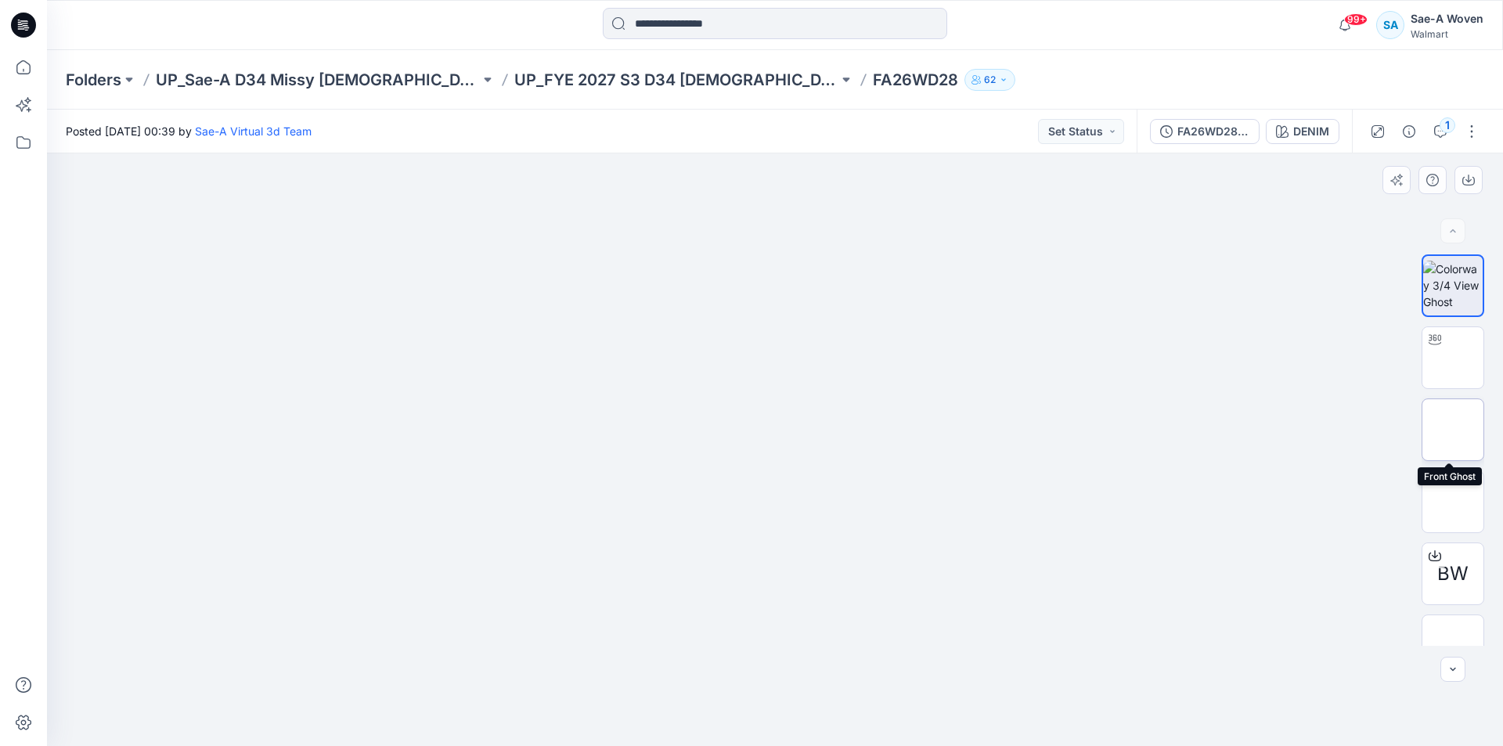
click at [1452, 434] on img at bounding box center [1452, 429] width 61 height 33
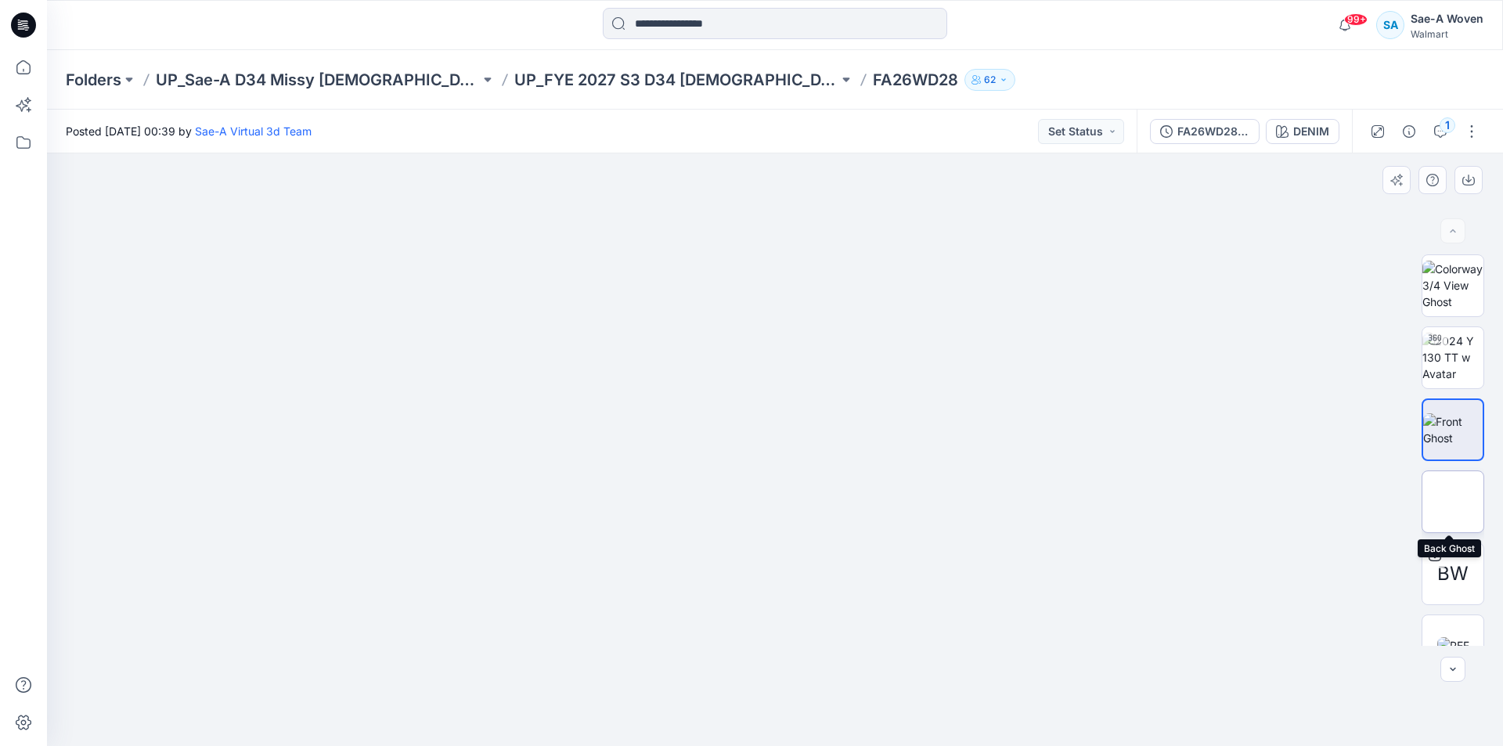
click at [1453, 502] on img at bounding box center [1453, 502] width 0 height 0
click at [1461, 433] on img at bounding box center [1452, 429] width 61 height 33
click at [1029, 561] on div at bounding box center [775, 449] width 1456 height 593
click at [1456, 637] on img at bounding box center [1453, 645] width 32 height 16
click at [1443, 418] on img at bounding box center [1452, 429] width 61 height 33
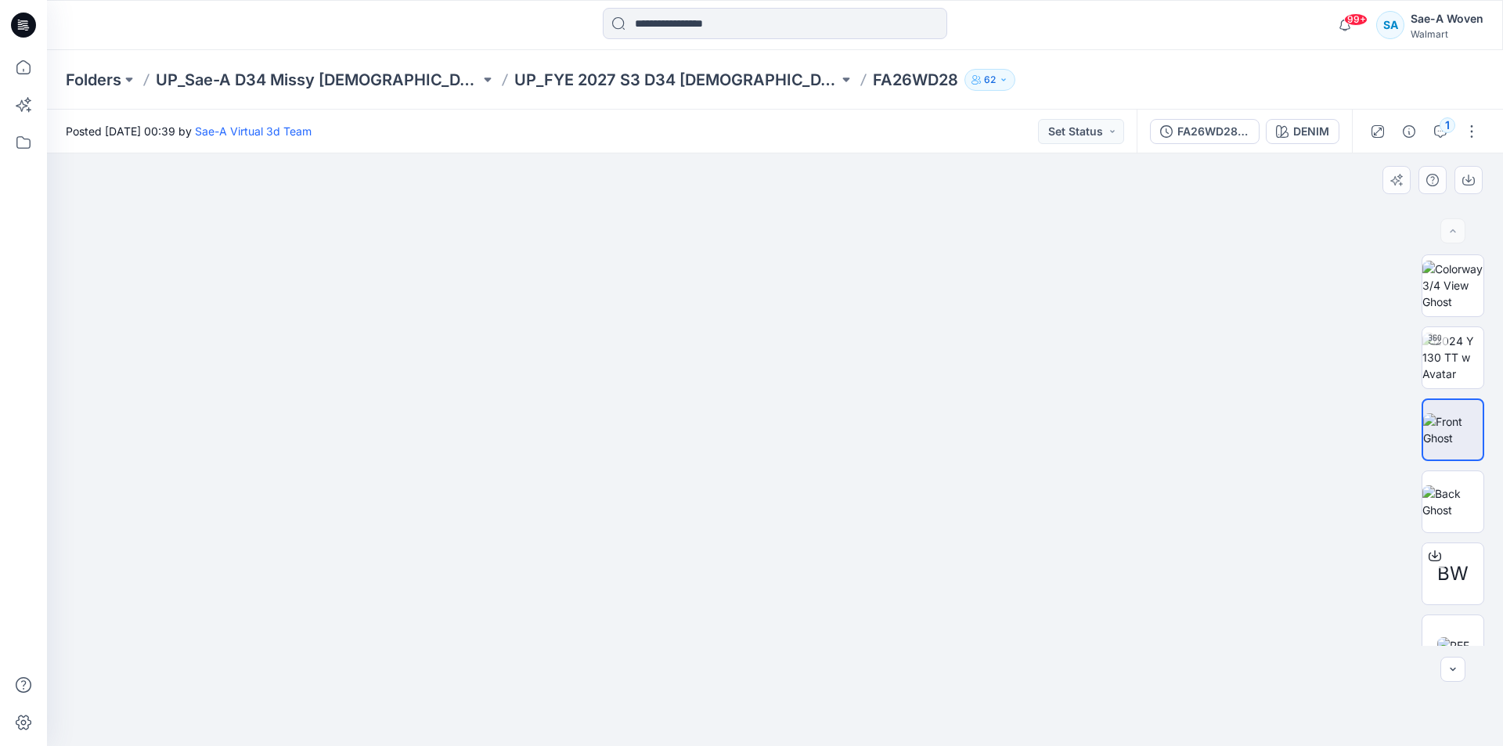
click at [1189, 582] on div at bounding box center [775, 449] width 1456 height 593
click at [1461, 637] on img at bounding box center [1453, 645] width 32 height 16
click at [1450, 431] on img at bounding box center [1452, 429] width 61 height 33
click at [1177, 545] on div at bounding box center [775, 449] width 1456 height 593
click at [622, 71] on p "UP_FYE 2027 S3 D34 [DEMOGRAPHIC_DATA] Dresses" at bounding box center [676, 80] width 324 height 22
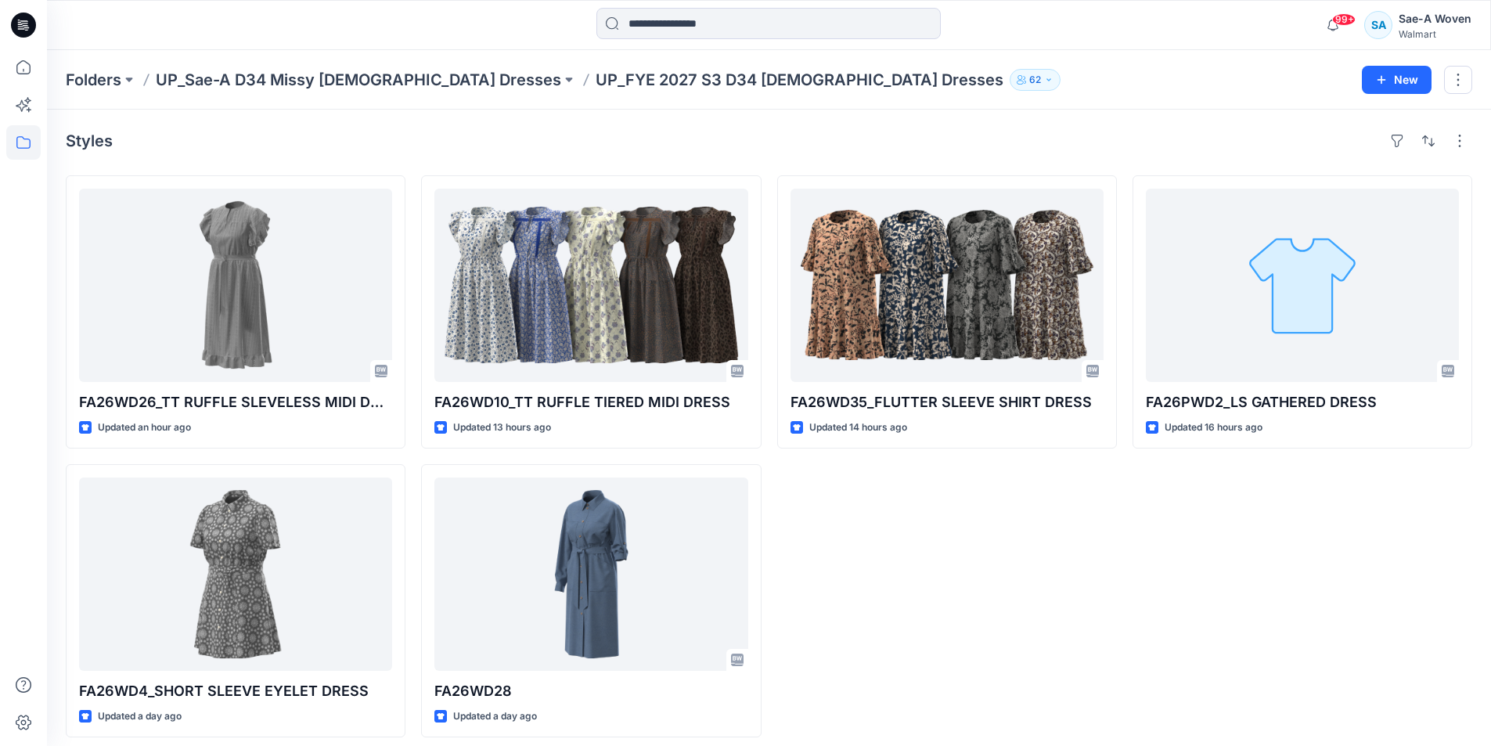
click at [1025, 713] on div "FA26WD35_FLUTTER SLEEVE SHIRT DRESS Updated 14 hours ago" at bounding box center [947, 456] width 340 height 562
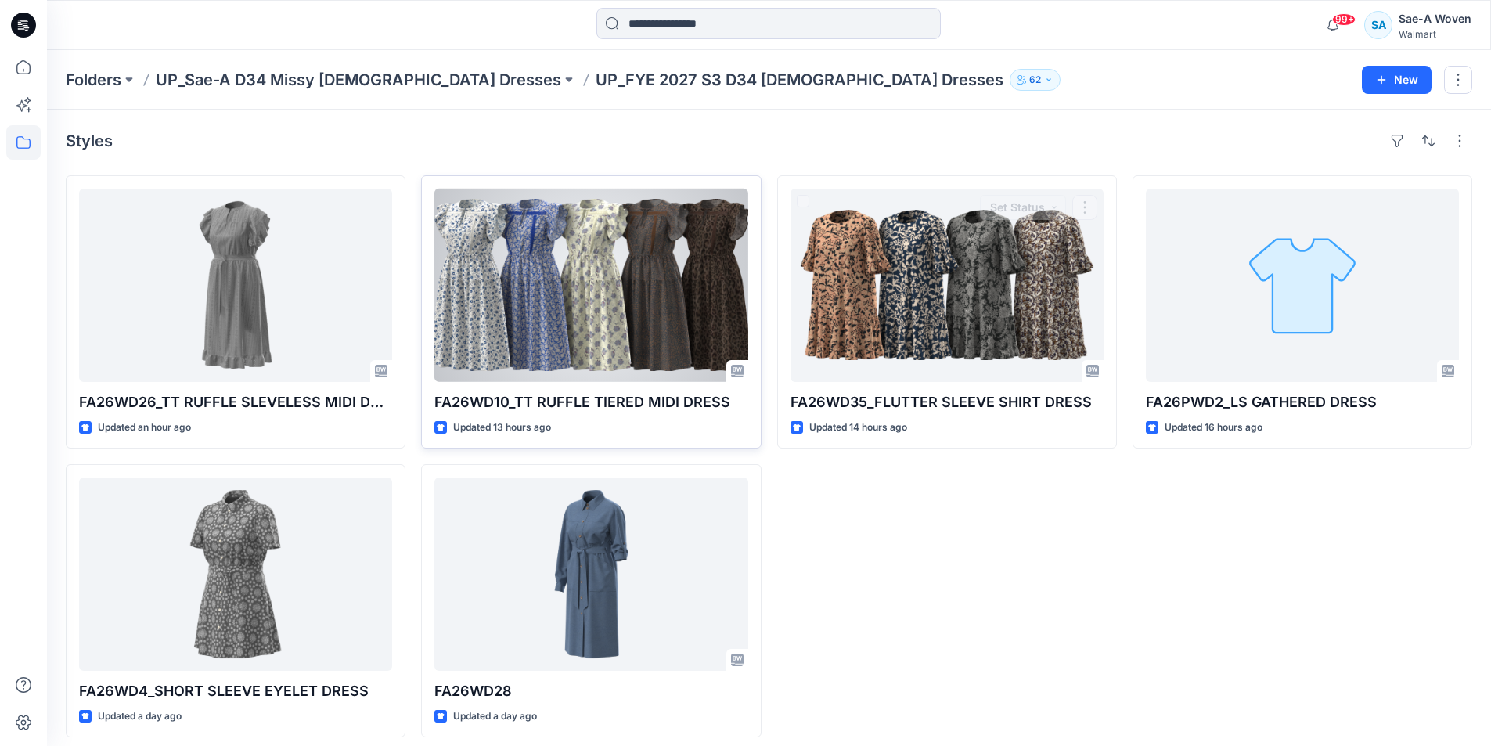
click at [639, 340] on div at bounding box center [590, 285] width 313 height 193
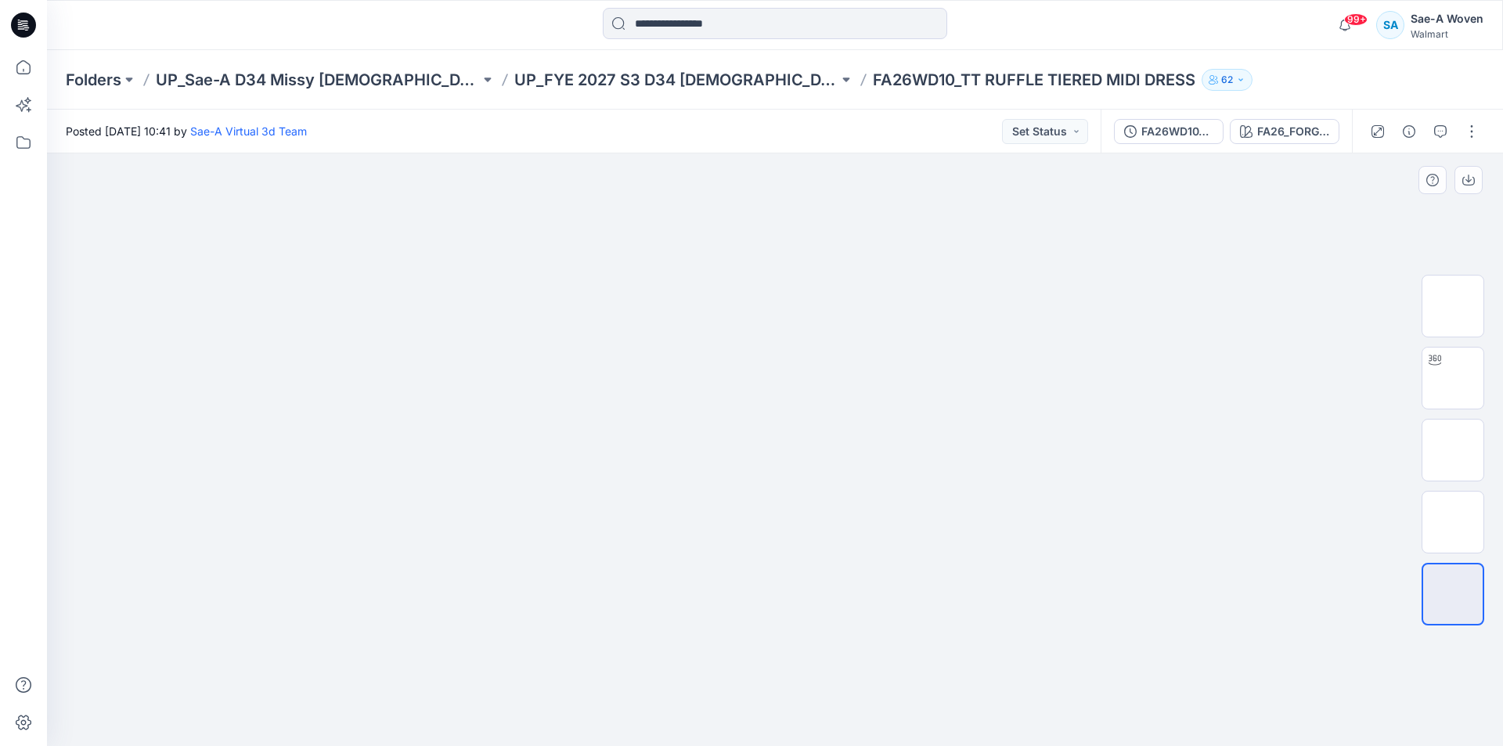
click at [786, 215] on img at bounding box center [775, 215] width 783 height 0
click at [1367, 515] on div at bounding box center [775, 449] width 1456 height 593
click at [624, 215] on img at bounding box center [775, 215] width 783 height 0
click at [1192, 431] on div at bounding box center [775, 449] width 1456 height 593
click at [875, 512] on img at bounding box center [775, 481] width 783 height 532
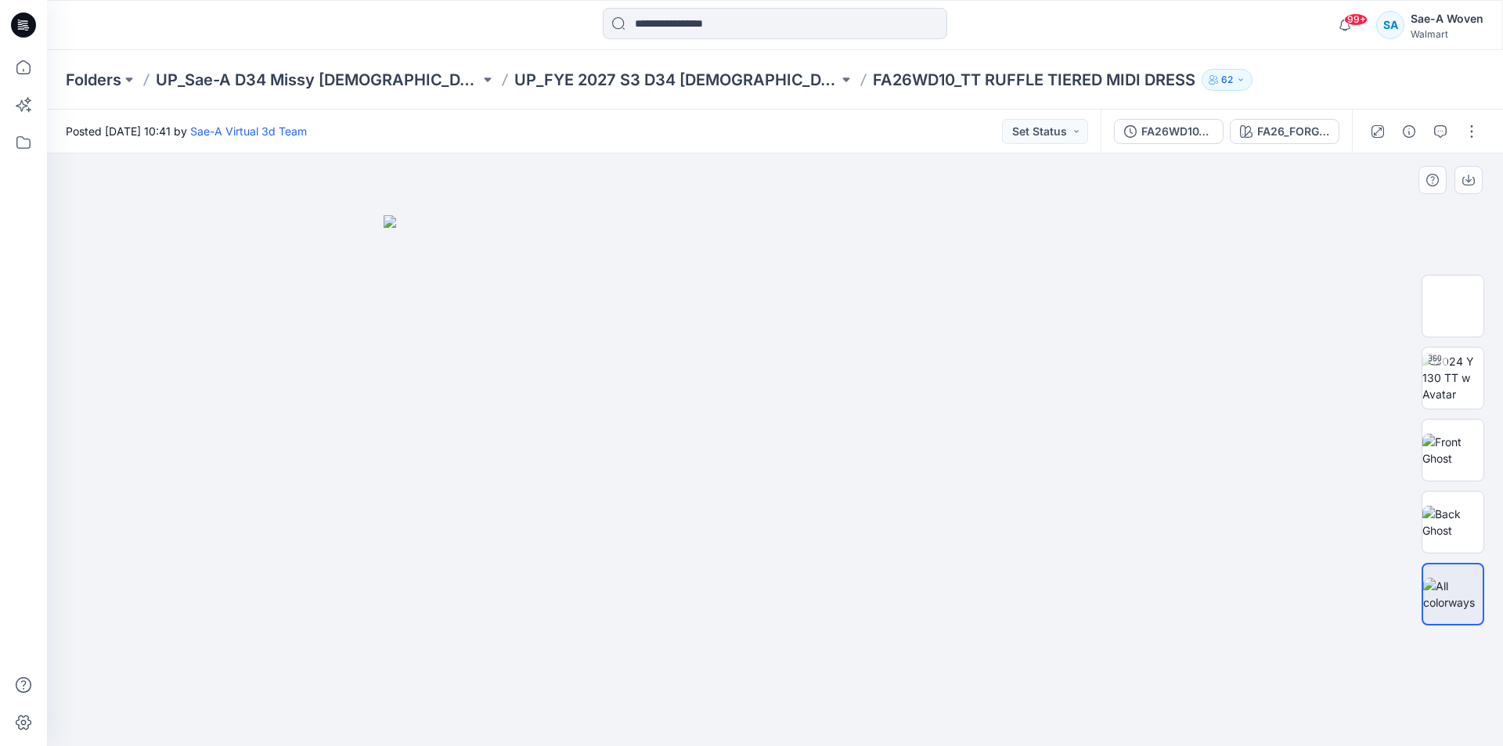
click at [630, 276] on img at bounding box center [775, 481] width 783 height 532
click at [1169, 132] on div "FA26WD10_FULL COLORWAYS" at bounding box center [1177, 131] width 72 height 17
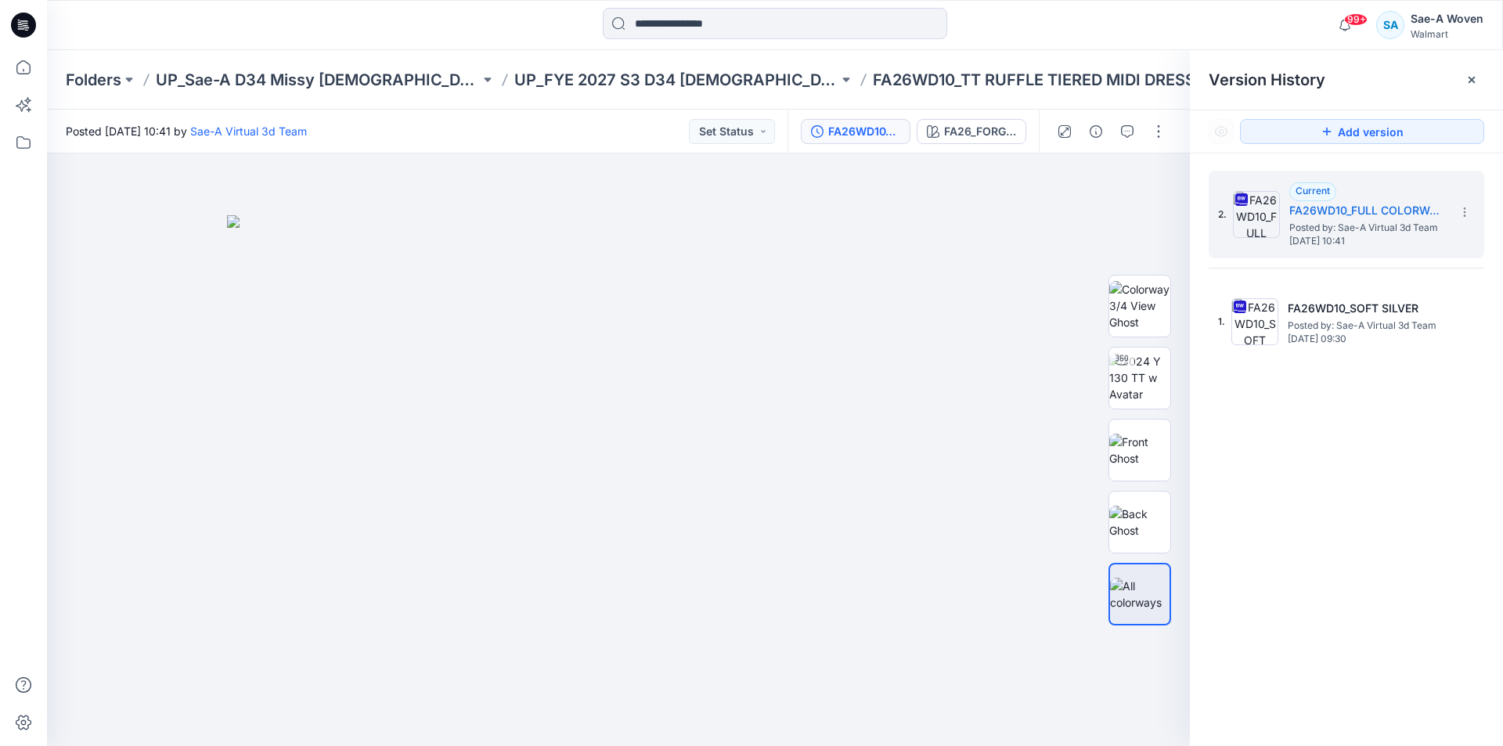
click at [1486, 81] on div "Version History" at bounding box center [1346, 79] width 313 height 59
click at [1472, 81] on g at bounding box center [1471, 80] width 6 height 6
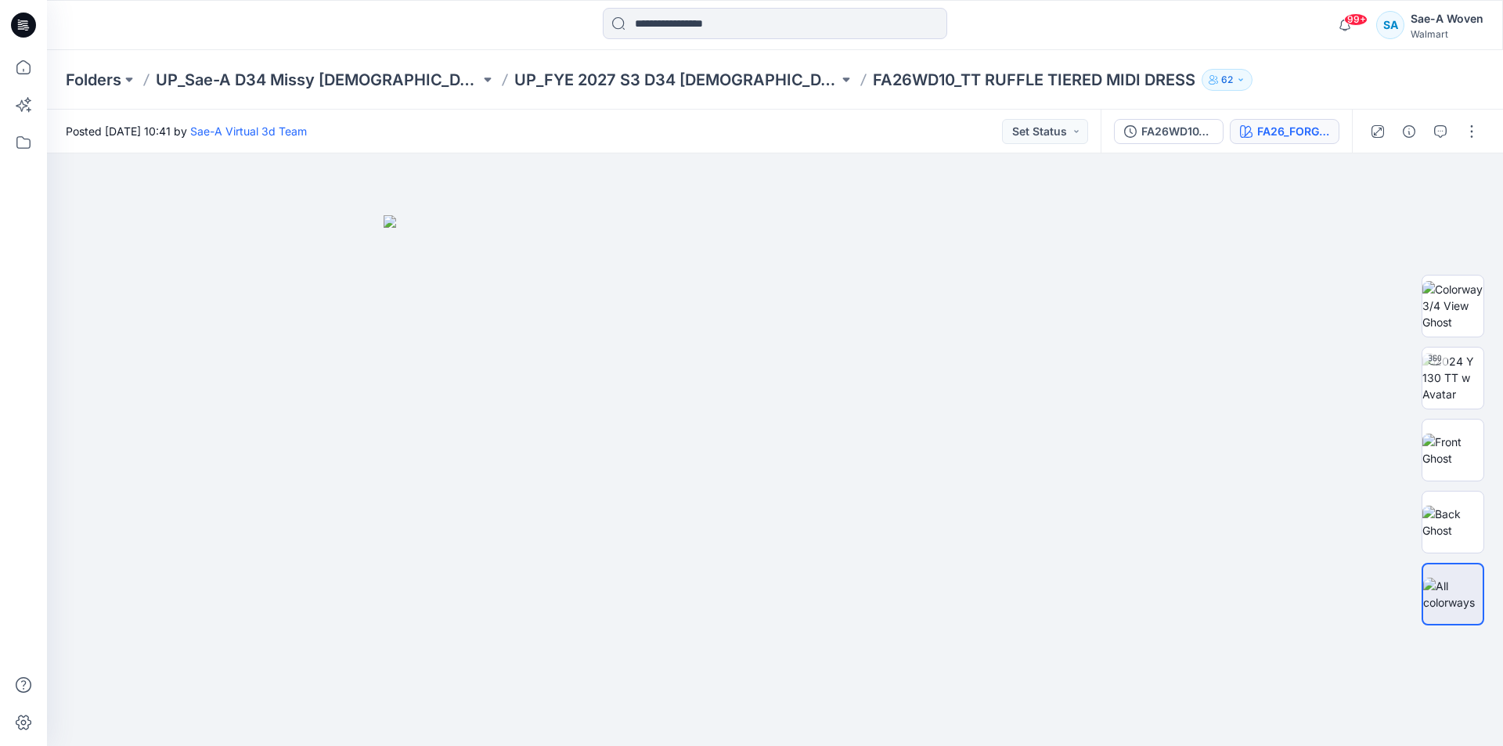
drag, startPoint x: 1309, startPoint y: 153, endPoint x: 1312, endPoint y: 135, distance: 19.0
click at [1310, 152] on div "Posted Monday, September 22, 2025 10:41 by Sae-A Virtual 3d Team Set Status FA2…" at bounding box center [775, 428] width 1456 height 636
click at [1312, 135] on div "FA26_FORGETMENOT_NM_7_INDEX_cc4" at bounding box center [1293, 131] width 72 height 17
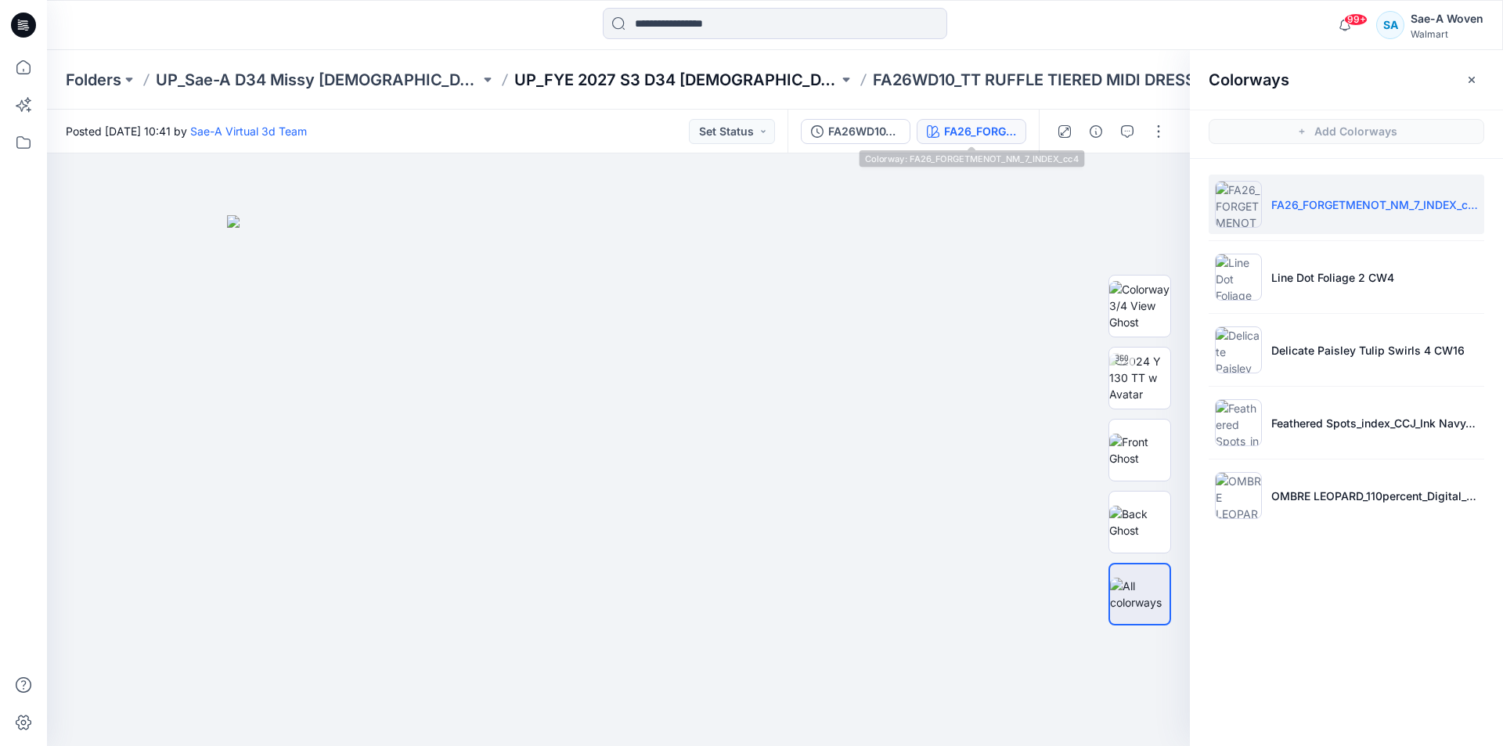
click at [606, 90] on p "UP_FYE 2027 S3 D34 [DEMOGRAPHIC_DATA] Dresses" at bounding box center [676, 80] width 324 height 22
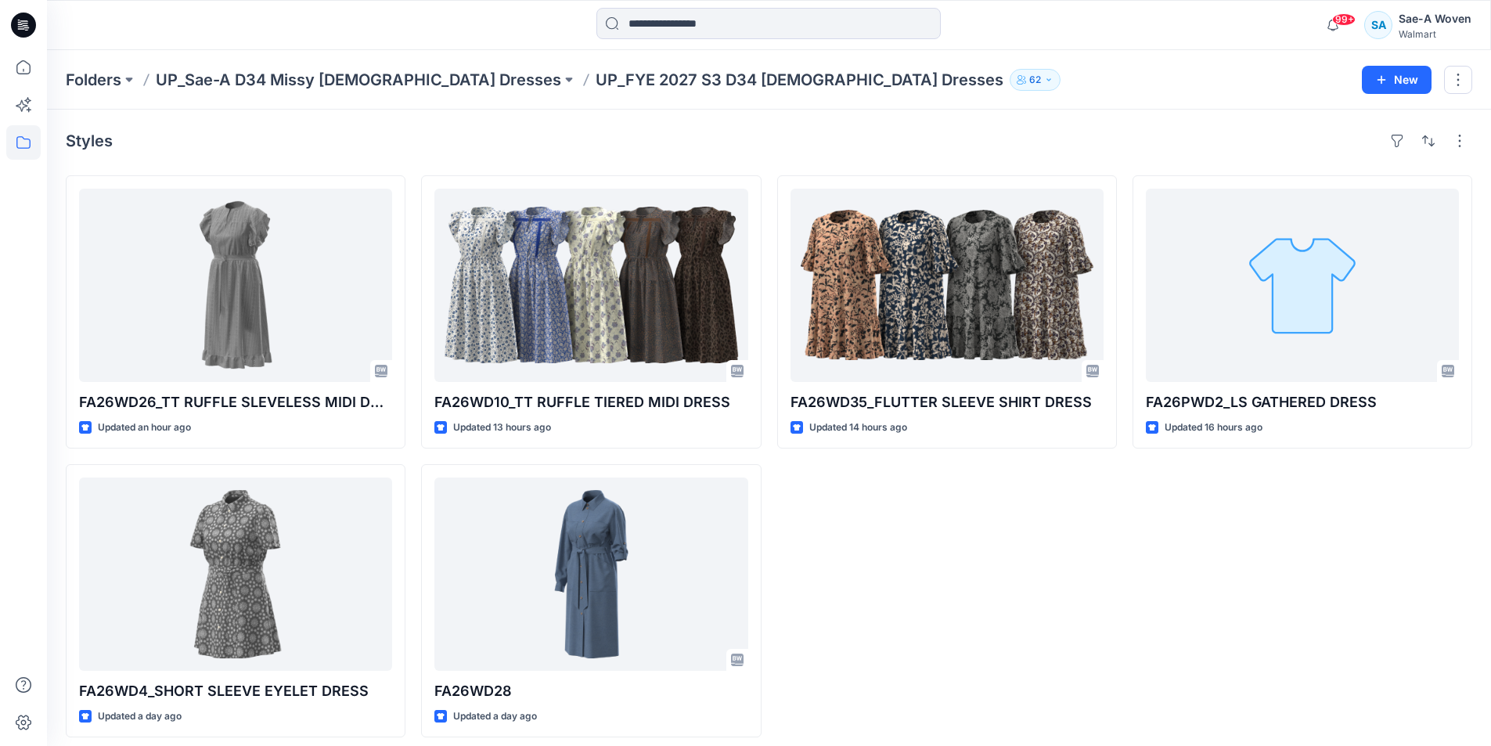
click at [986, 585] on div "FA26WD35_FLUTTER SLEEVE SHIRT DRESS Updated 14 hours ago" at bounding box center [947, 456] width 340 height 562
click at [1245, 555] on div "FA26PWD2_LS GATHERED DRESS Updated 16 hours ago" at bounding box center [1303, 456] width 340 height 562
click at [1033, 578] on div "FA26WD35_FLUTTER SLEEVE SHIRT DRESS Updated 14 hours ago" at bounding box center [947, 456] width 340 height 562
click at [1060, 635] on div "FA26WD35_FLUTTER SLEEVE SHIRT DRESS Updated 14 hours ago" at bounding box center [947, 456] width 340 height 562
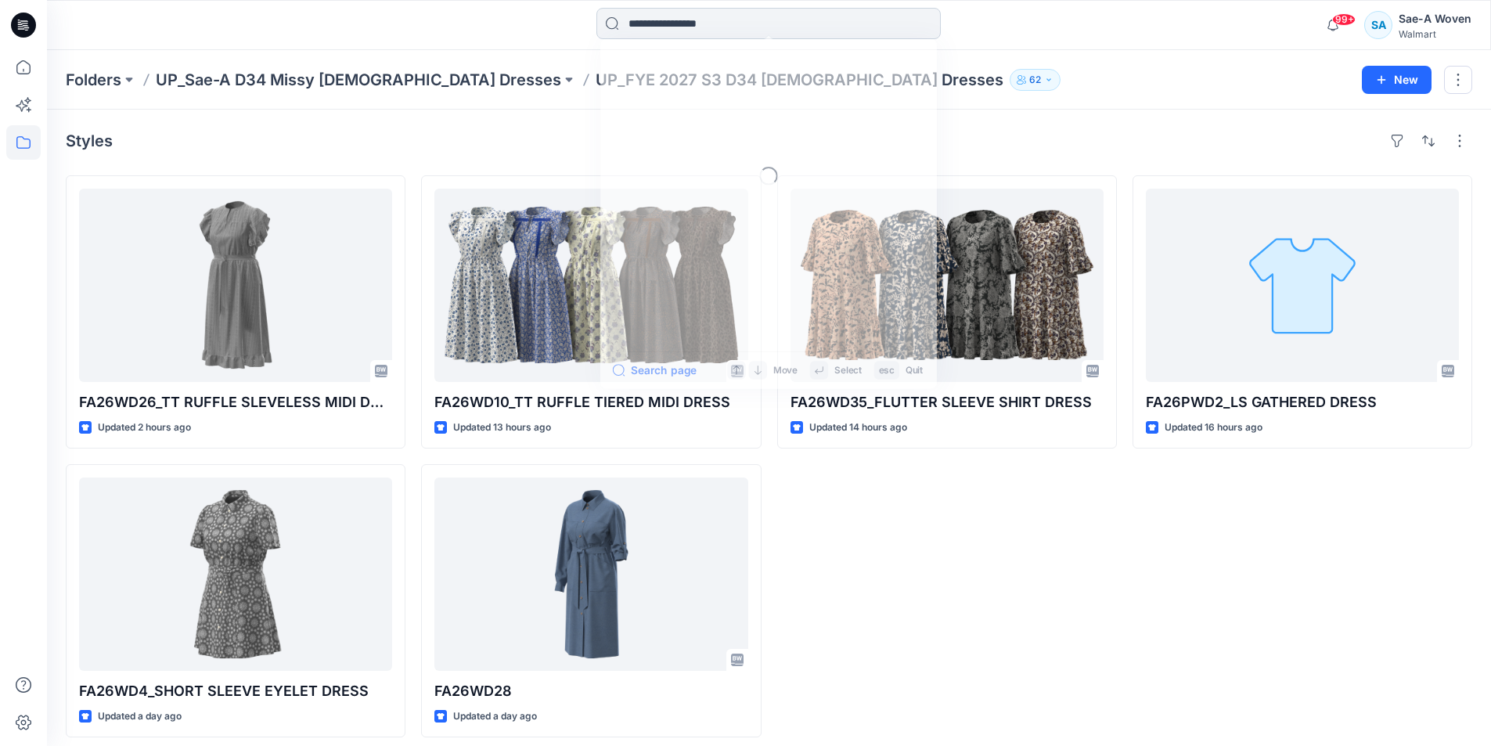
click at [703, 38] on input at bounding box center [768, 23] width 344 height 31
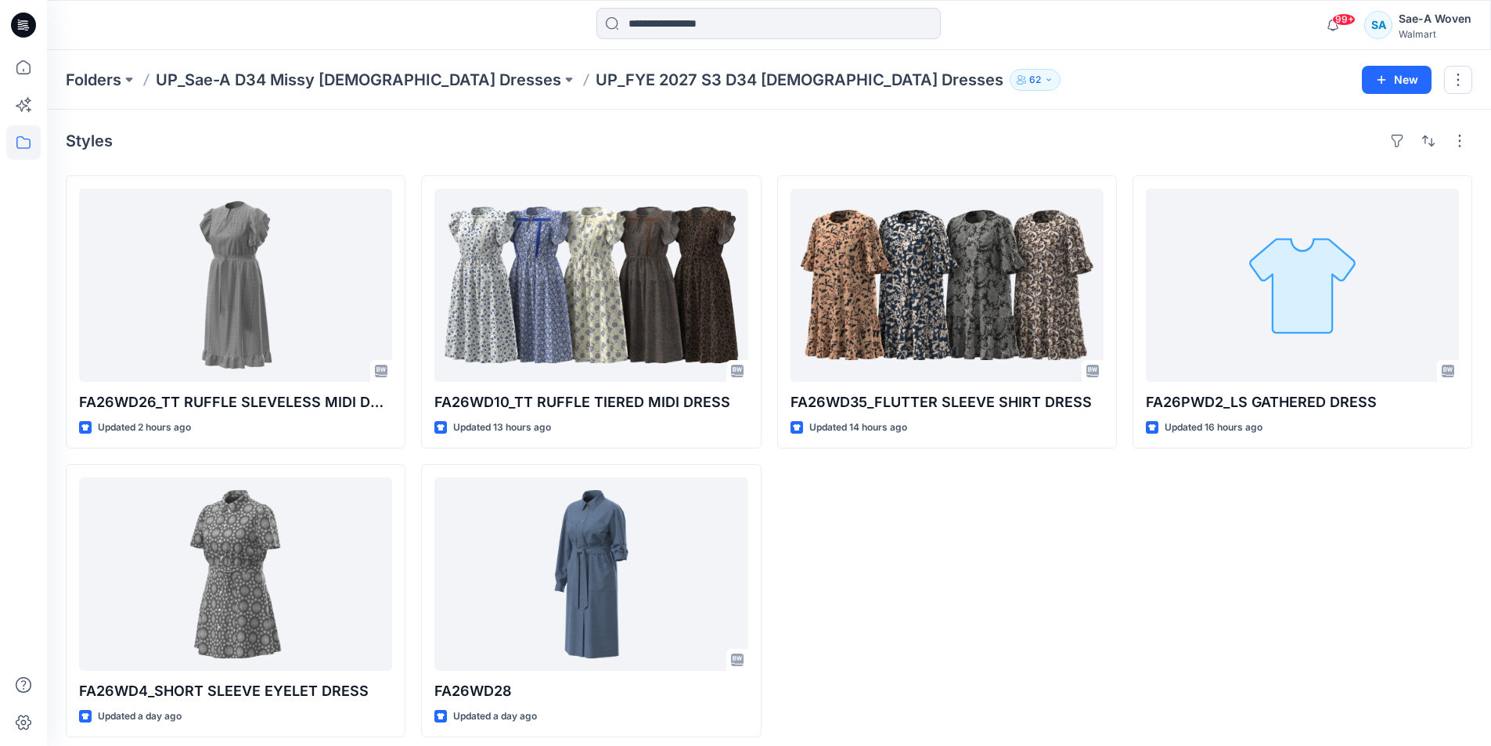
click at [976, 607] on div "FA26WD35_FLUTTER SLEEVE SHIRT DRESS Updated 14 hours ago" at bounding box center [947, 456] width 340 height 562
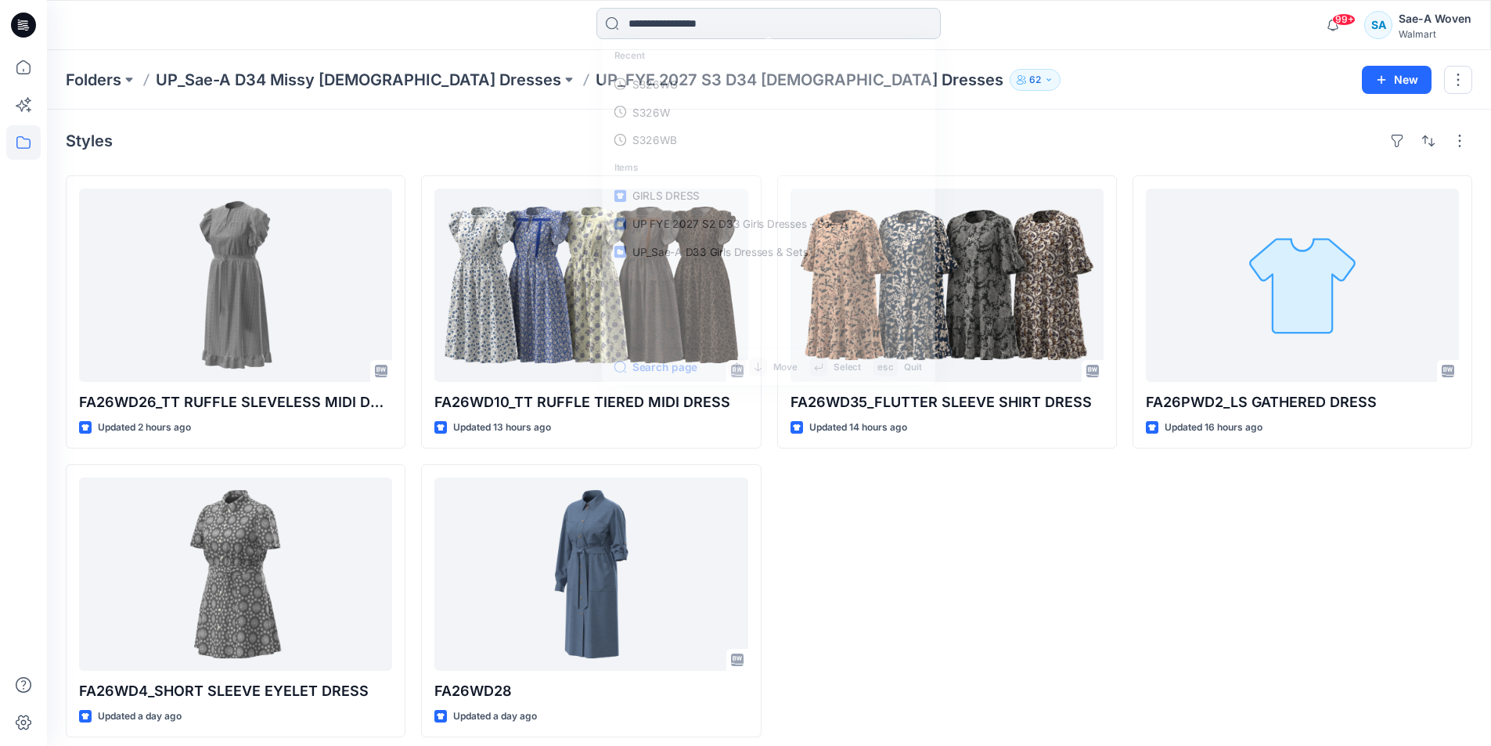
click at [679, 16] on input at bounding box center [768, 23] width 344 height 31
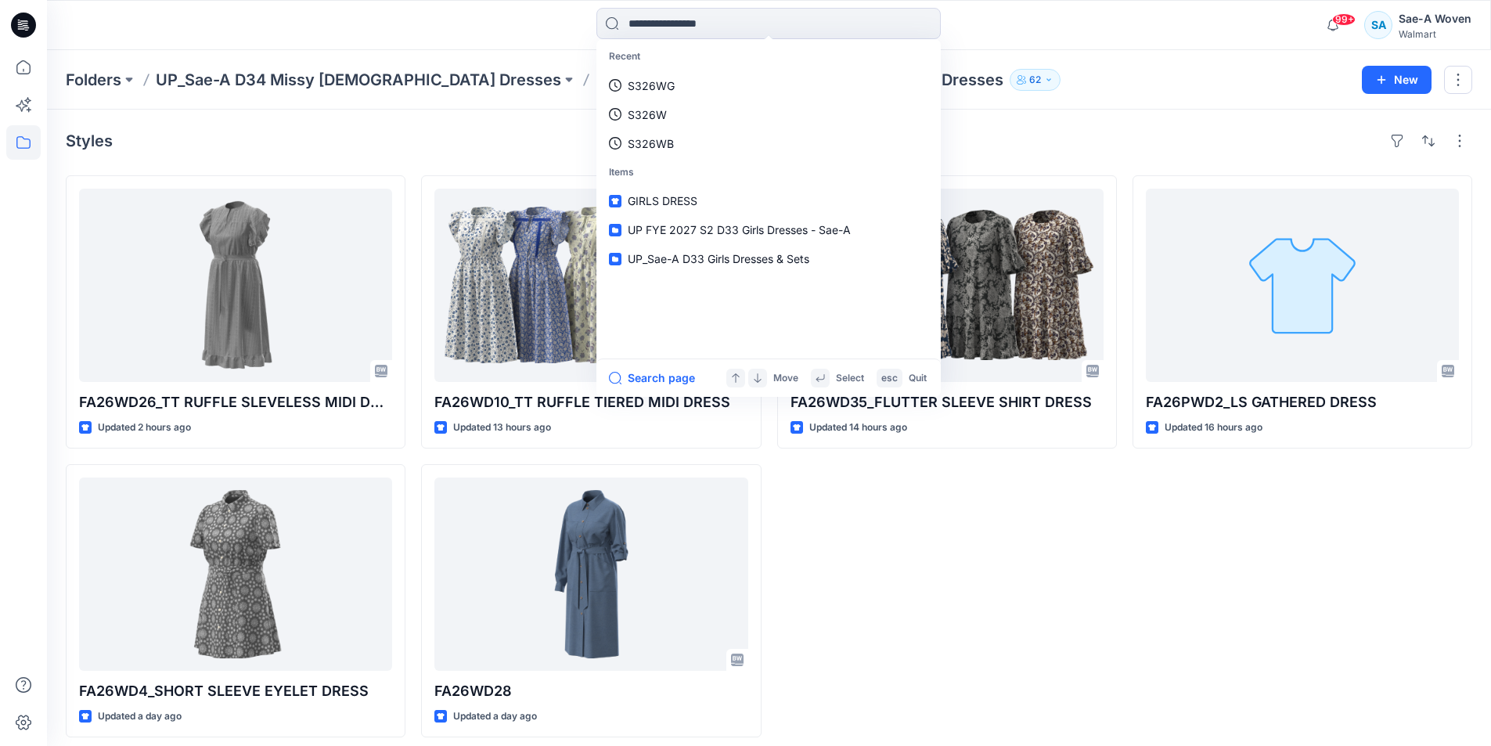
paste input "*"
click at [756, 19] on input at bounding box center [768, 23] width 344 height 31
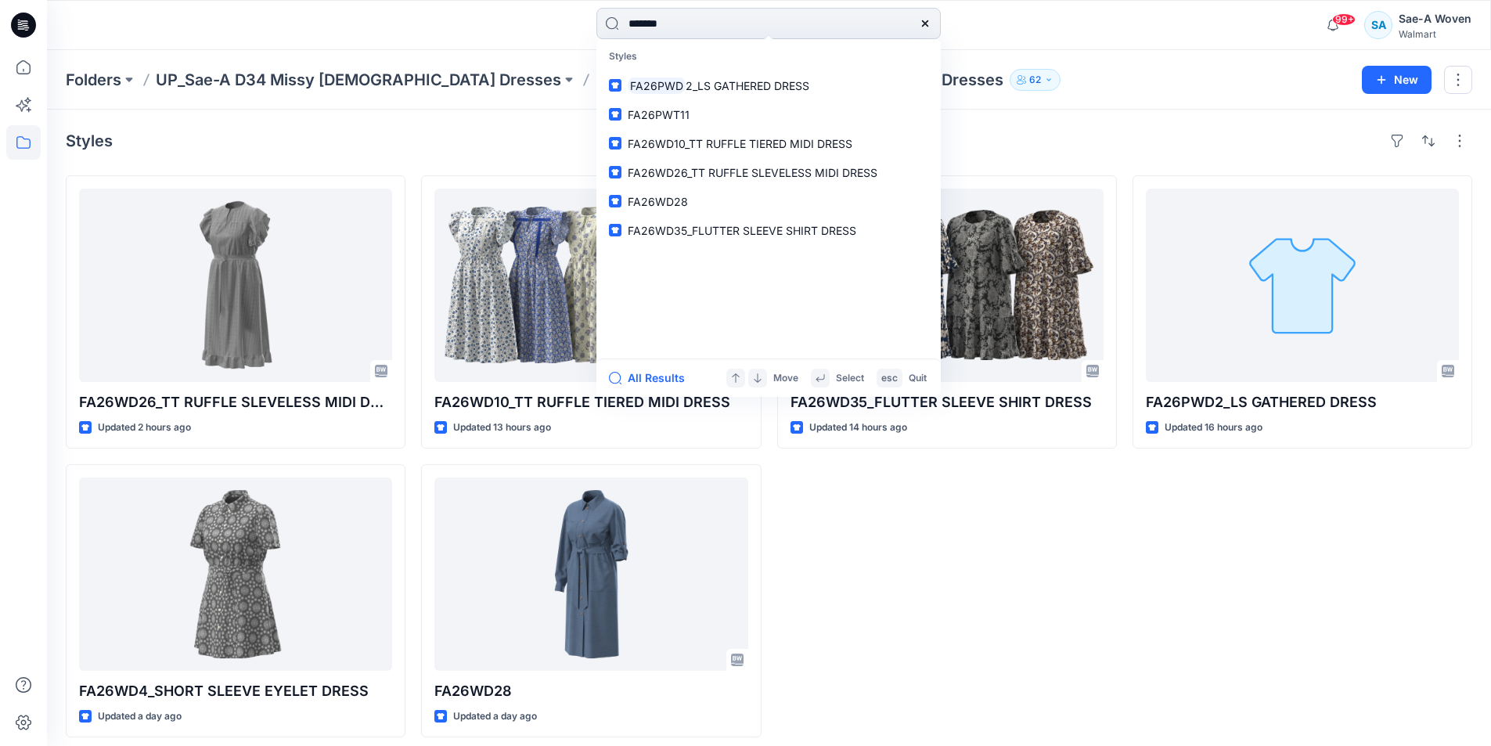
type input "********"
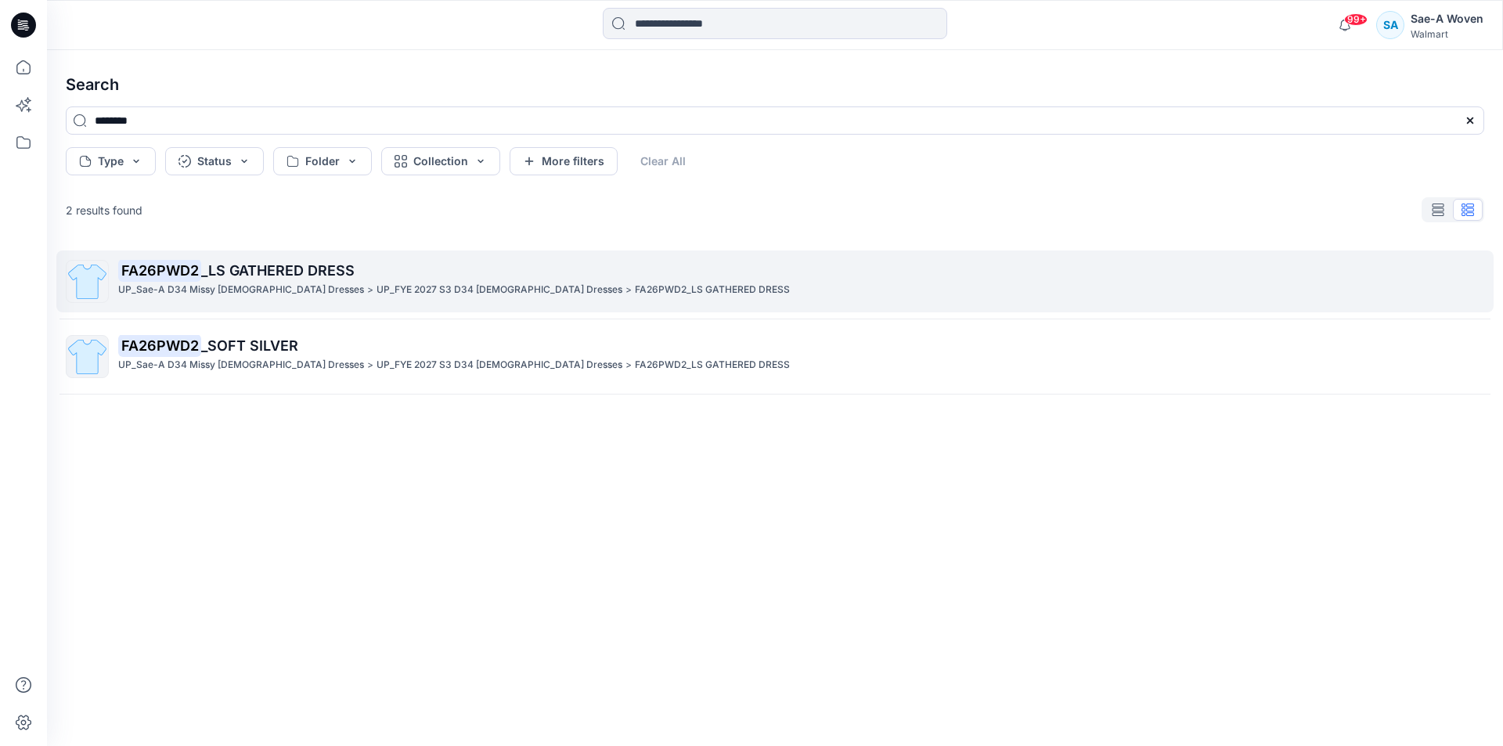
click at [270, 268] on span "_LS GATHERED DRESS" at bounding box center [277, 270] width 153 height 16
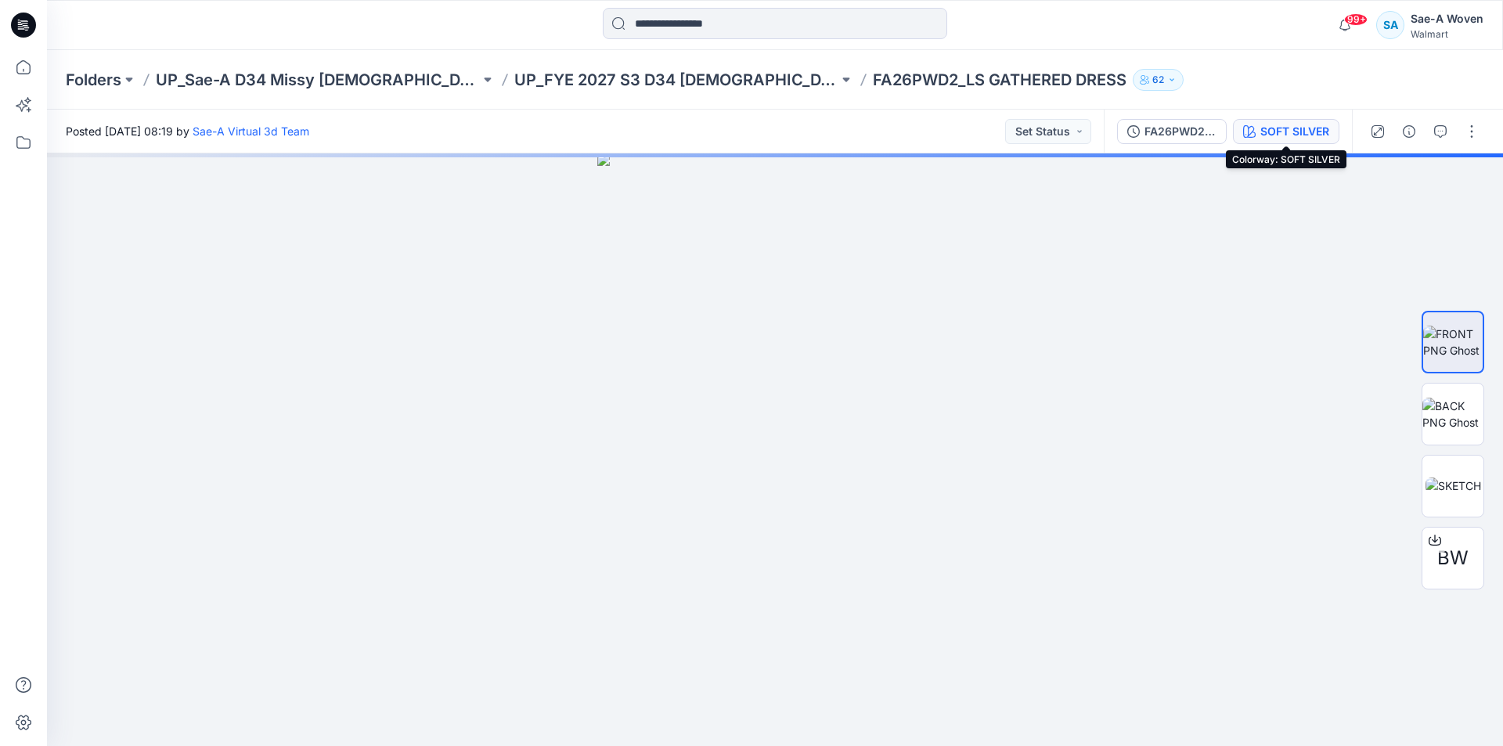
click at [1295, 128] on div "SOFT SILVER" at bounding box center [1294, 131] width 69 height 17
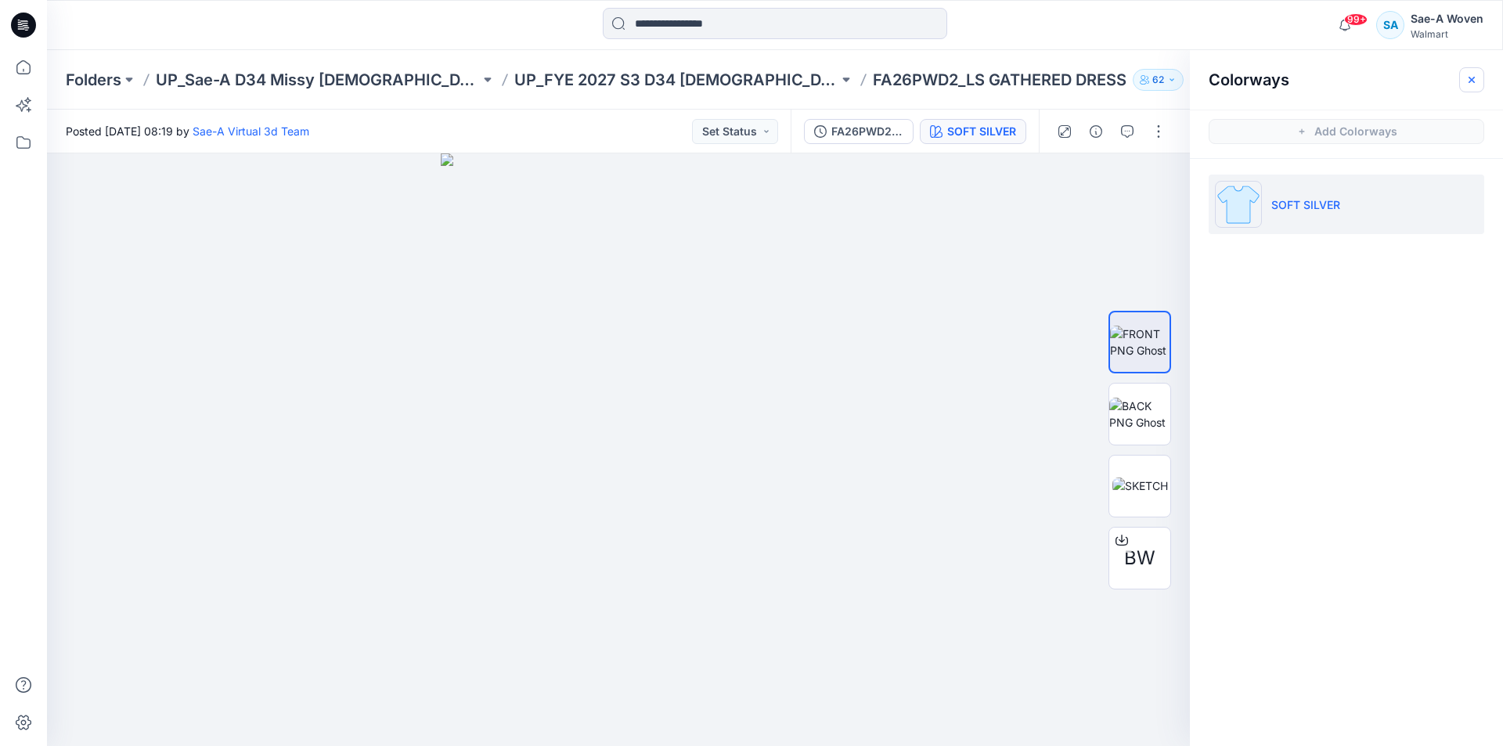
click at [1468, 81] on icon "button" at bounding box center [1471, 80] width 13 height 13
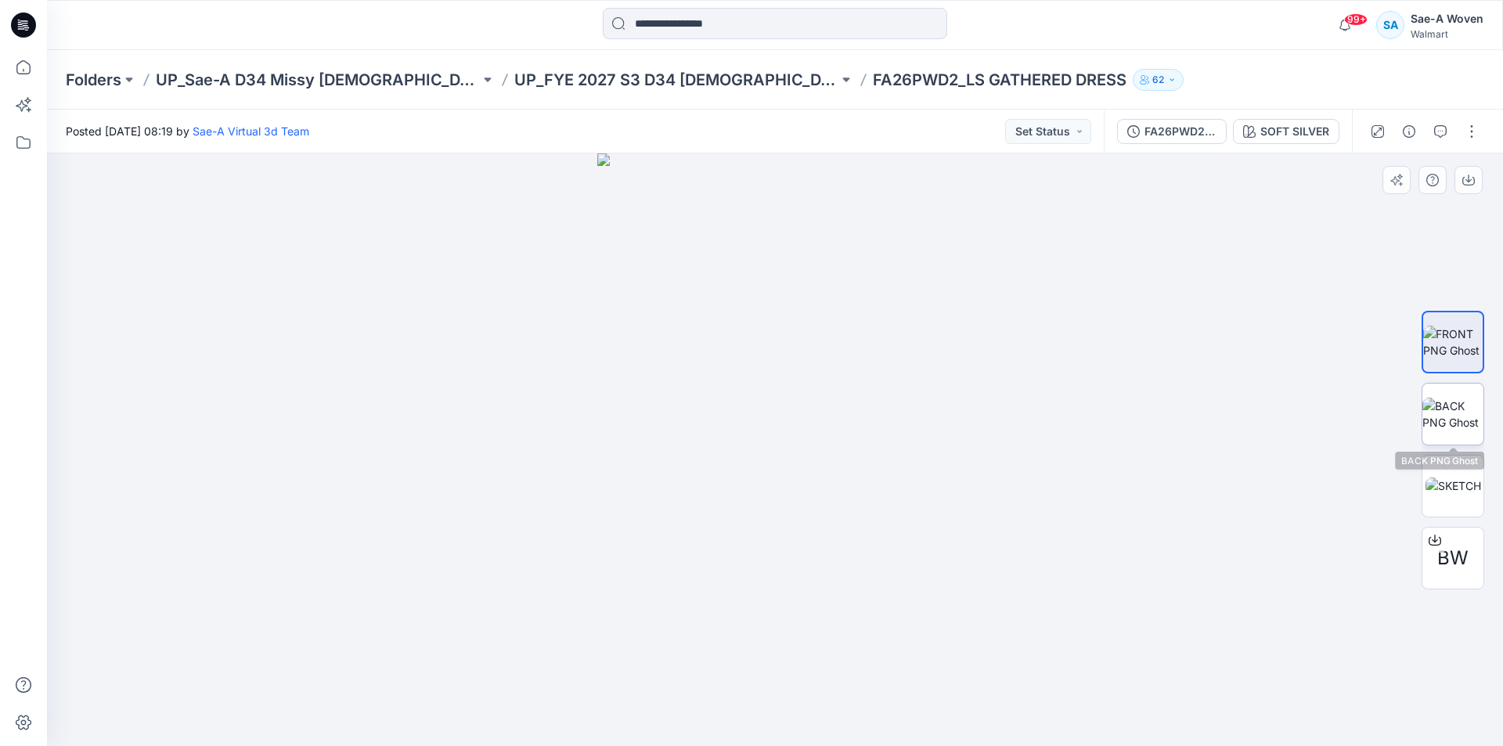
click at [1432, 411] on img at bounding box center [1452, 414] width 61 height 33
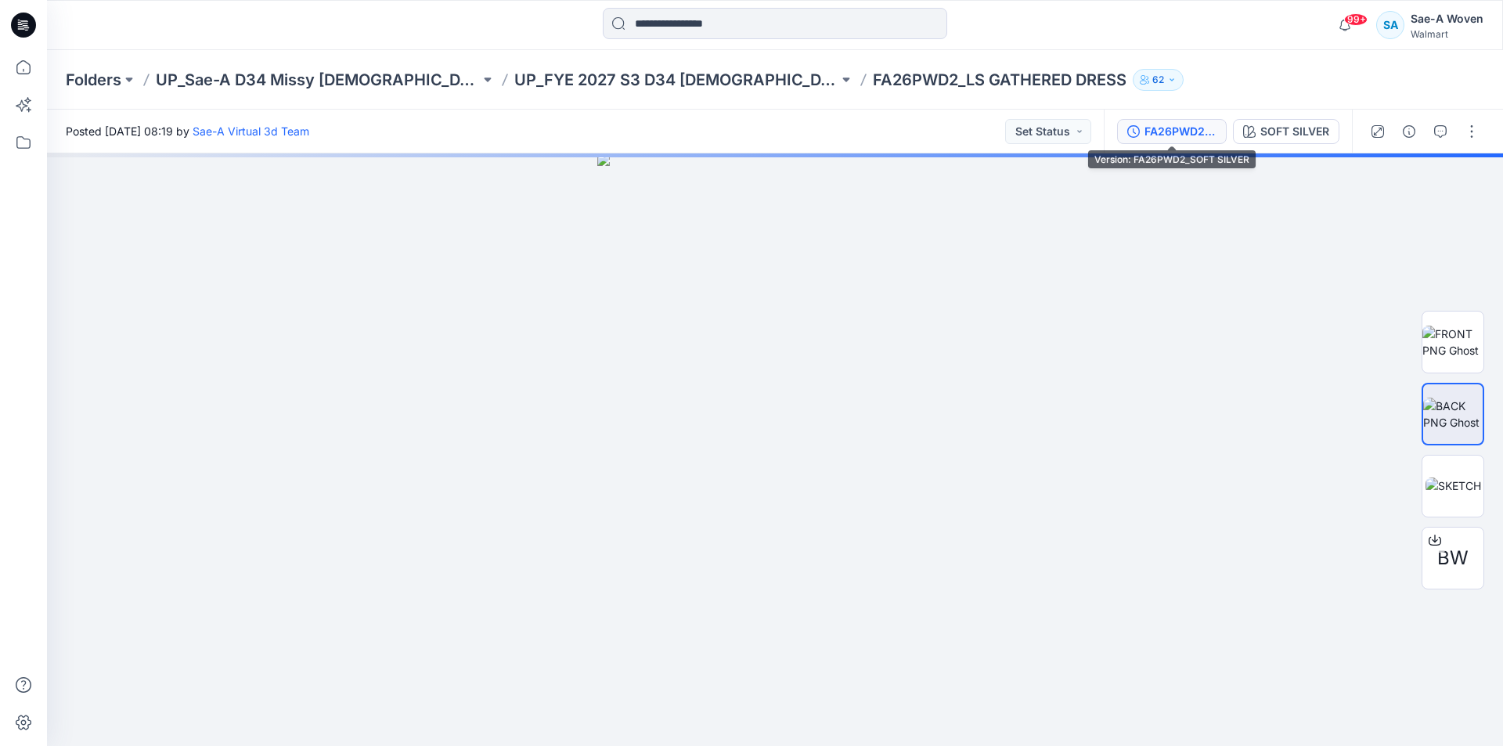
click at [1171, 124] on div "FA26PWD2_SOFT SILVER" at bounding box center [1180, 131] width 72 height 17
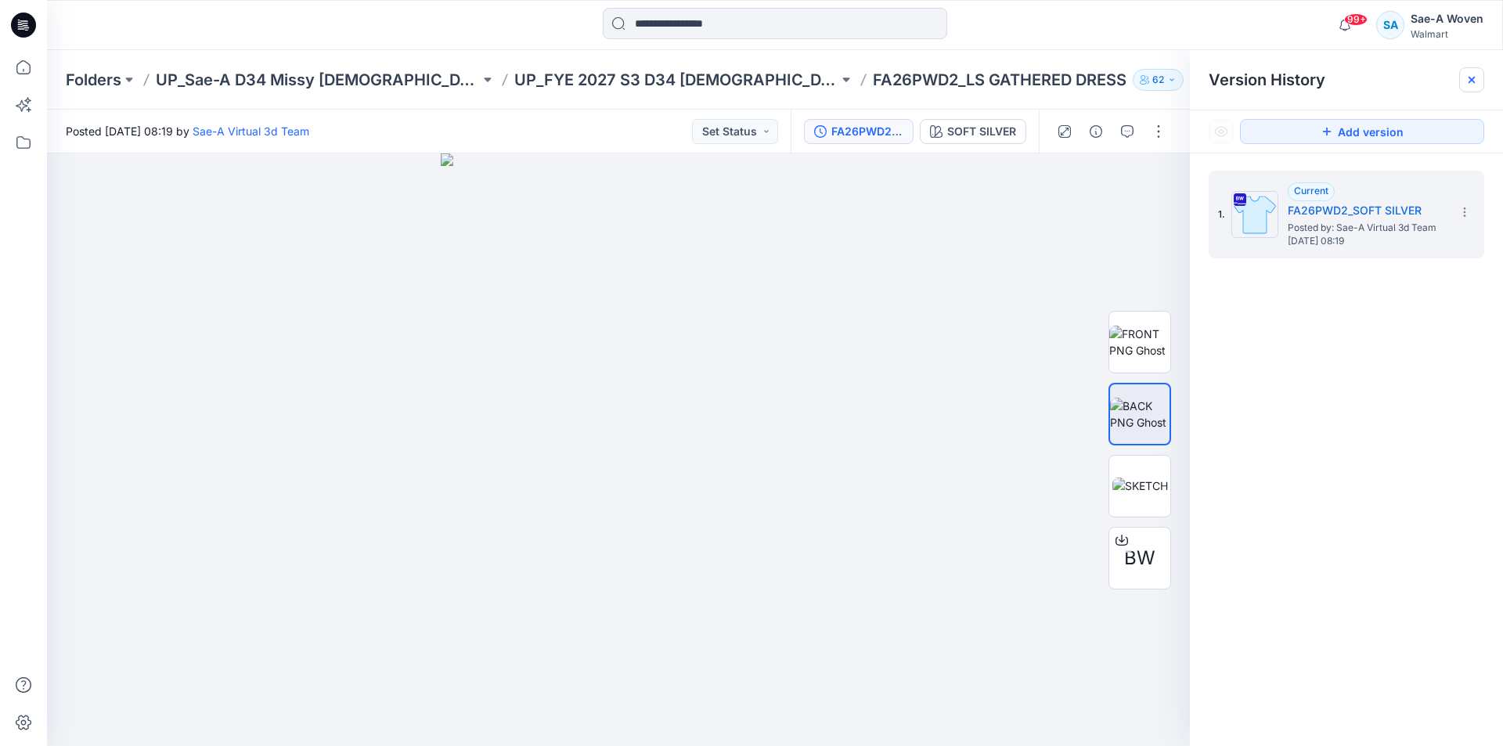
click at [1471, 84] on icon at bounding box center [1471, 80] width 13 height 13
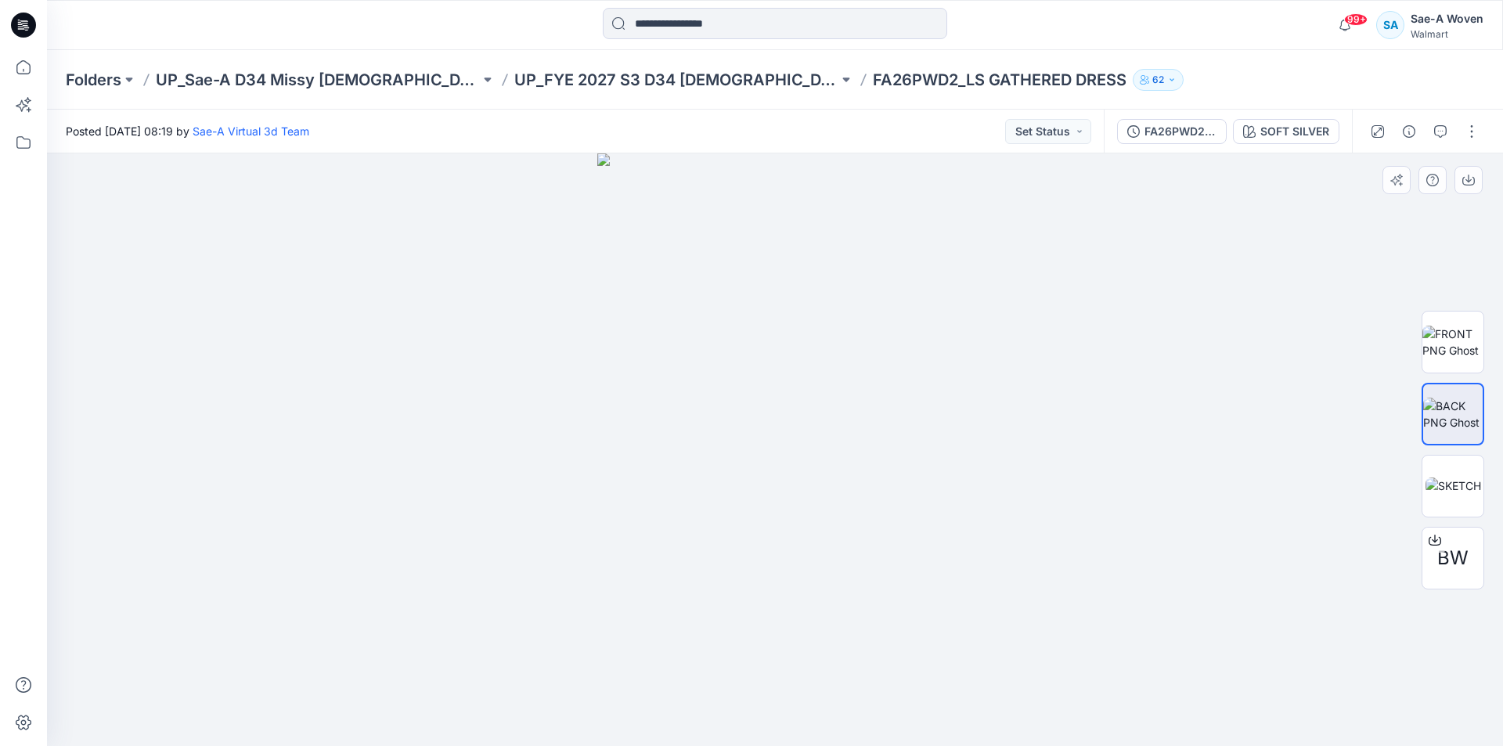
click at [1205, 464] on div at bounding box center [775, 449] width 1456 height 593
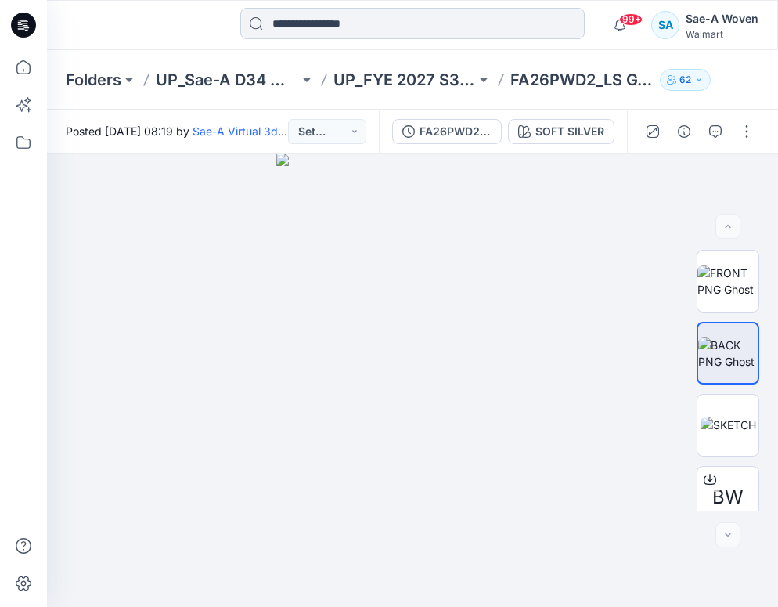
click at [396, 34] on input at bounding box center [412, 23] width 344 height 31
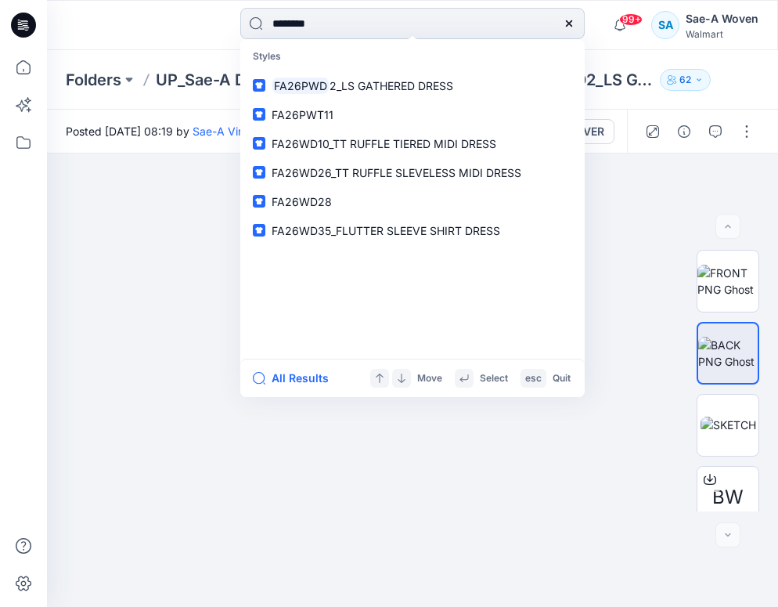
type input "*********"
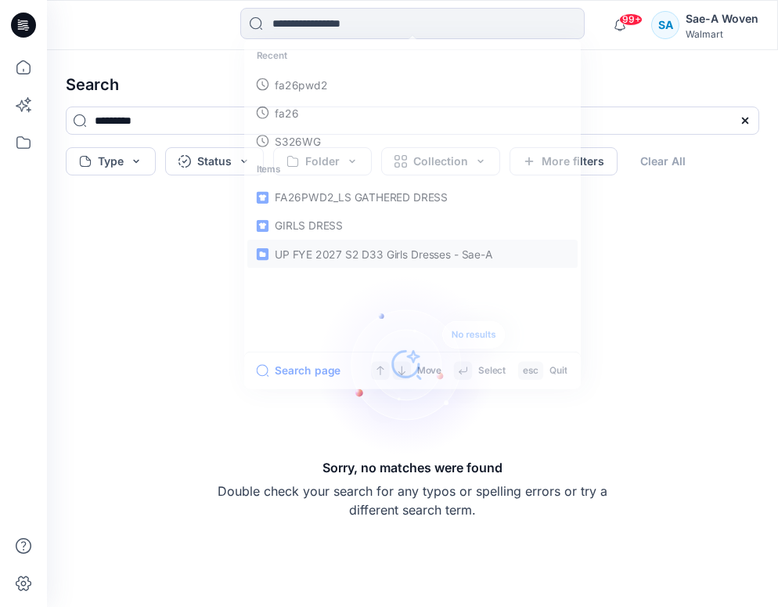
click at [265, 254] on link "UP FYE 2027 S2 D33 Girls Dresses - Sae-A" at bounding box center [412, 254] width 330 height 28
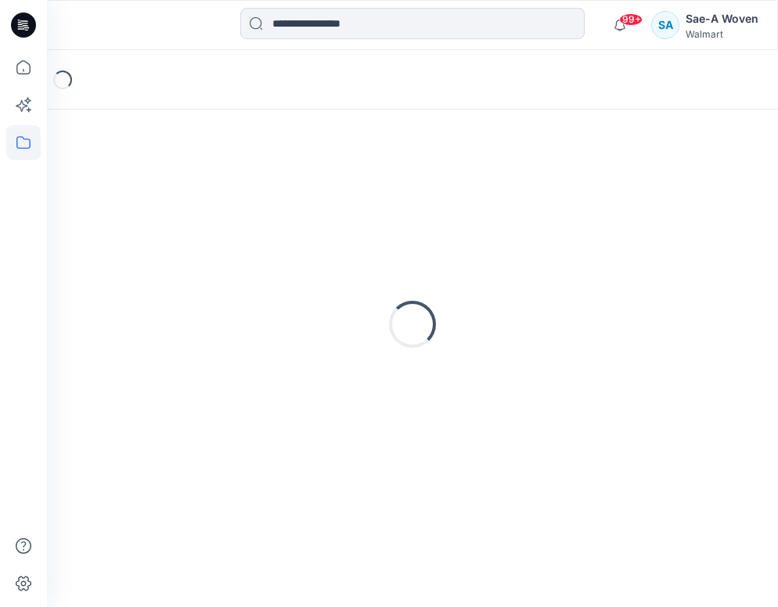
click at [611, 177] on div "Loading..." at bounding box center [413, 323] width 694 height 391
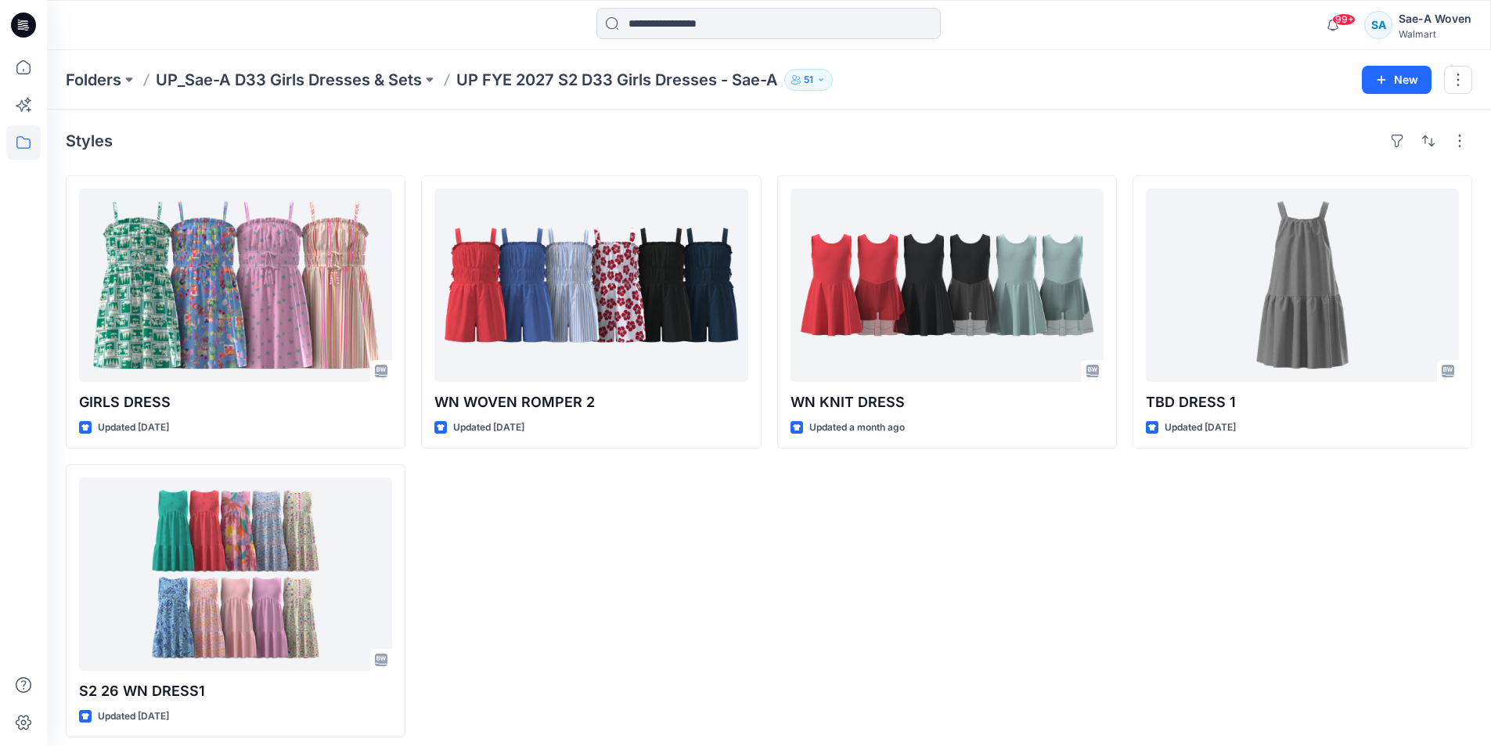
click at [16, 22] on icon at bounding box center [23, 25] width 25 height 25
